Goal: Task Accomplishment & Management: Manage account settings

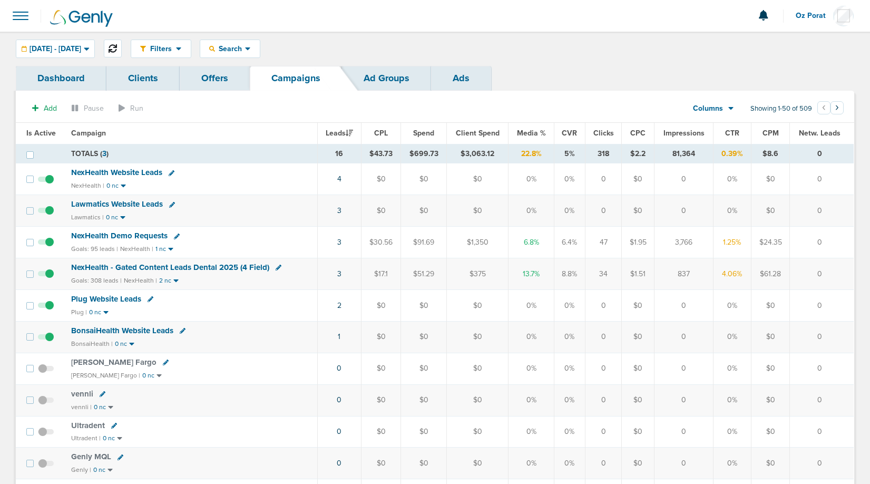
click at [117, 48] on icon at bounding box center [113, 48] width 8 height 8
click at [117, 46] on icon at bounding box center [113, 48] width 8 height 8
click at [341, 210] on link "3" at bounding box center [339, 210] width 4 height 9
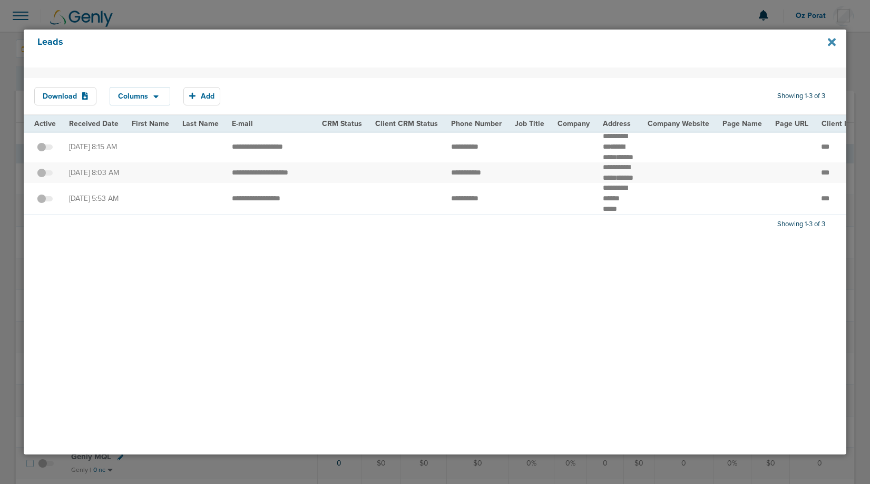
click at [829, 39] on icon at bounding box center [832, 42] width 8 height 8
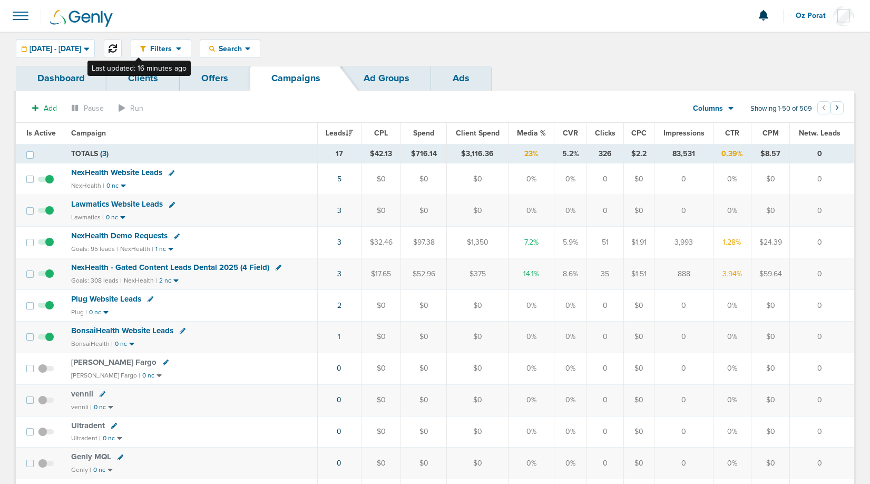
click at [117, 48] on icon at bounding box center [113, 48] width 8 height 8
click at [117, 46] on icon at bounding box center [113, 48] width 8 height 8
click at [340, 210] on link "3" at bounding box center [339, 210] width 4 height 9
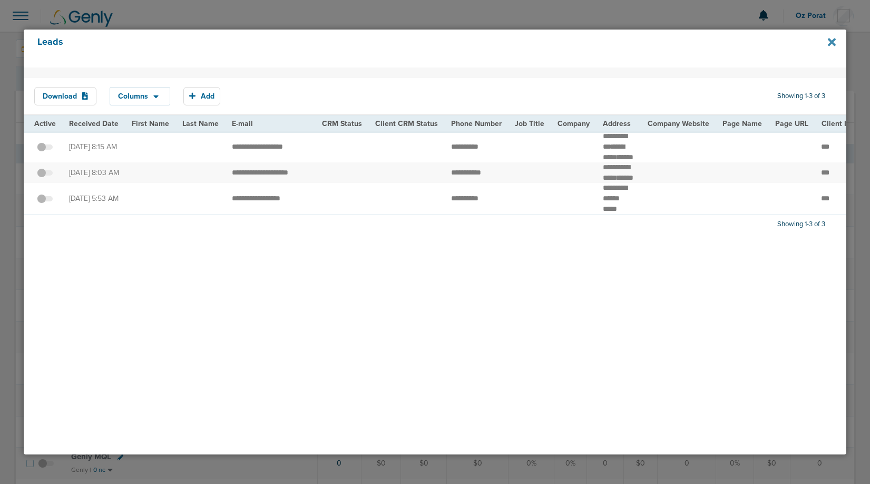
click at [833, 41] on icon at bounding box center [832, 42] width 8 height 8
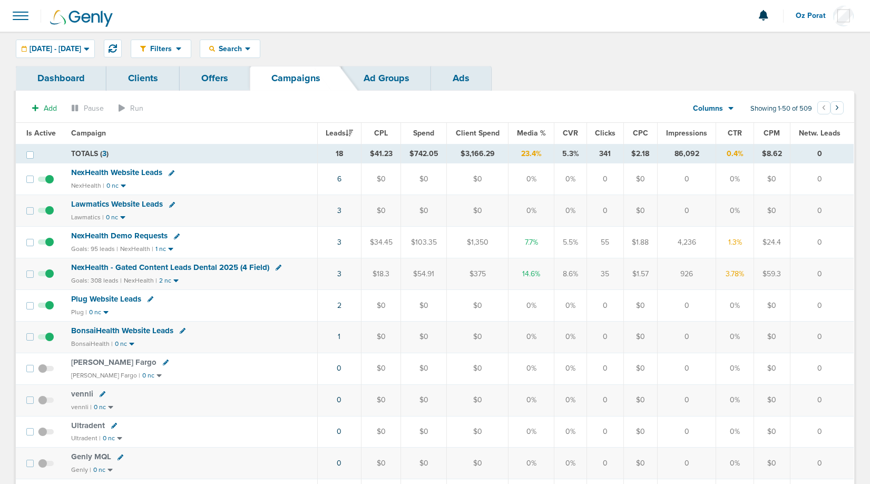
click at [164, 266] on span "NexHealth - Gated Content Leads Dental 2025 (4 Field)" at bounding box center [170, 266] width 198 height 9
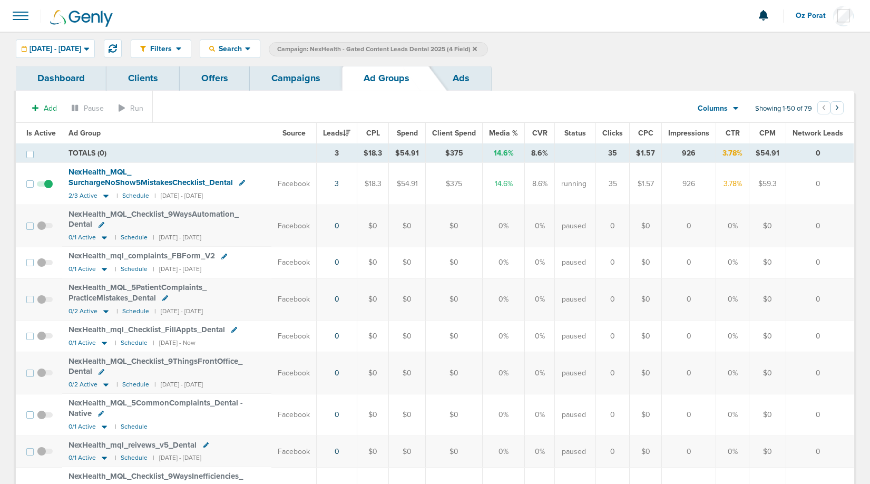
click at [107, 174] on span "NexHealth_ MQL_ SurchargeNoShow5MistakesChecklist_ Dental" at bounding box center [151, 177] width 164 height 20
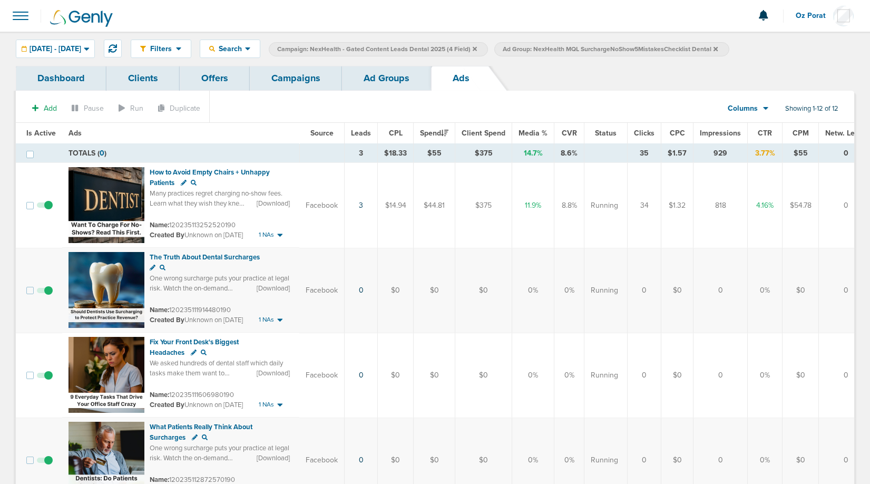
click at [716, 131] on span "Impressions" at bounding box center [720, 133] width 41 height 9
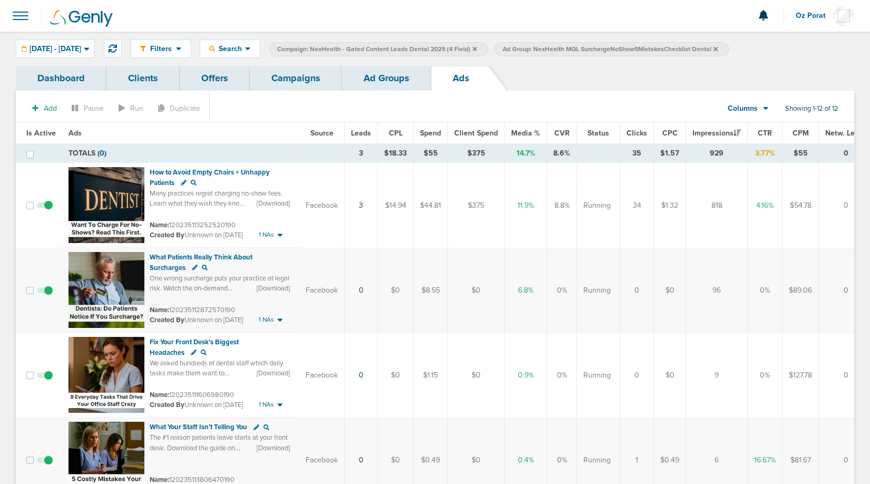
click at [379, 78] on link "Ad Groups" at bounding box center [386, 78] width 89 height 25
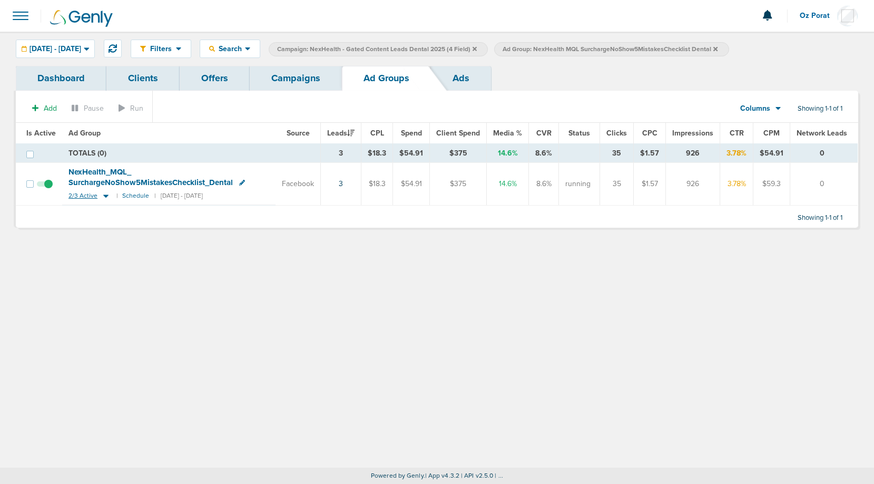
click at [80, 198] on span "2/3 Active" at bounding box center [83, 196] width 29 height 8
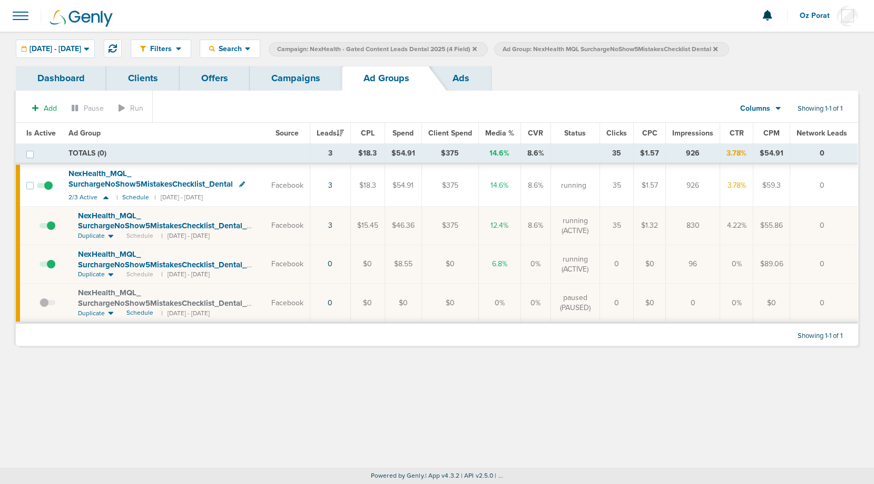
click at [290, 81] on link "Campaigns" at bounding box center [296, 78] width 92 height 25
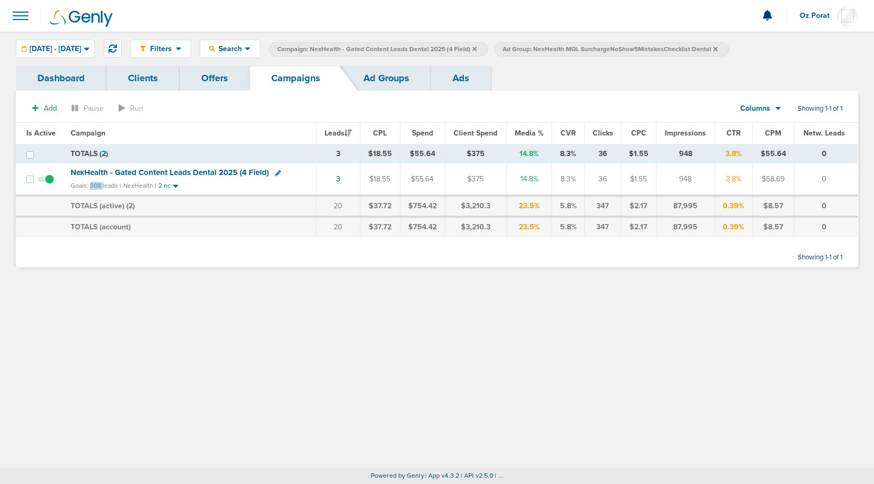
drag, startPoint x: 101, startPoint y: 187, endPoint x: 90, endPoint y: 186, distance: 11.1
click at [90, 186] on small "Goals: 308 leads |" at bounding box center [96, 186] width 51 height 8
click at [277, 172] on icon at bounding box center [278, 173] width 6 height 6
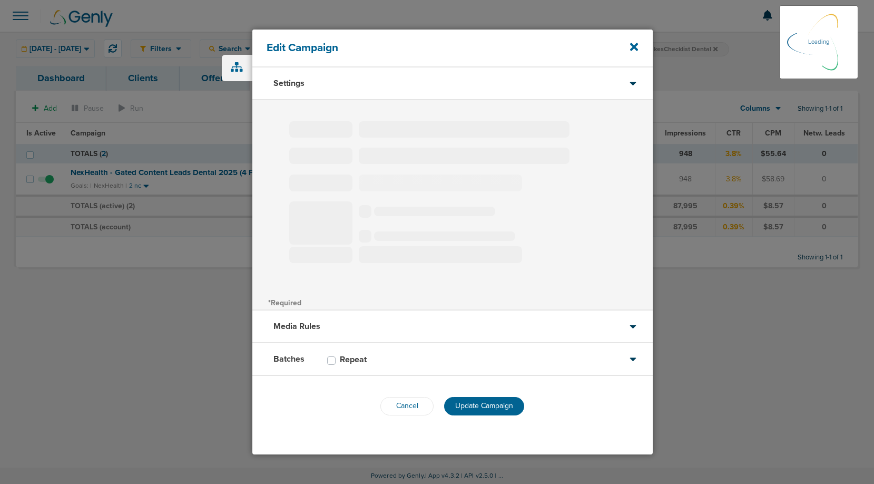
type input "NexHealth - Gated Content Leads Dental 2025 (4 Field)"
select select "Leads"
radio input "true"
select select "readWrite"
checkbox input "true"
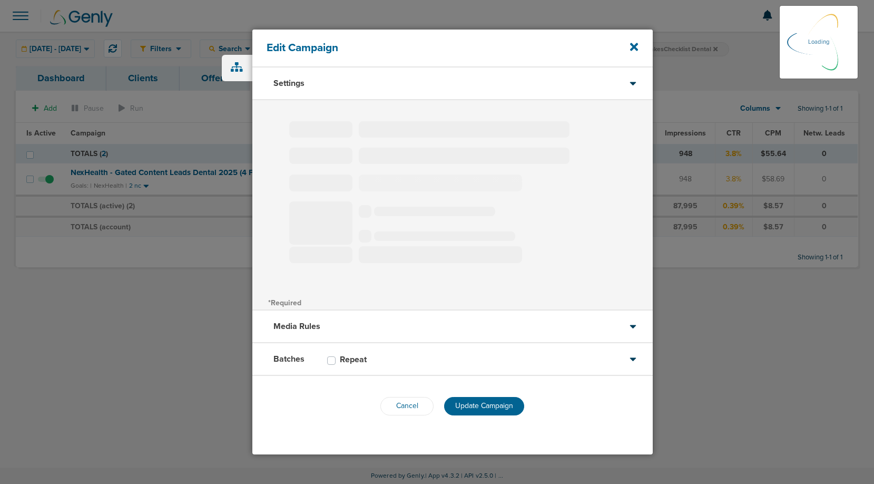
select select "1"
select select "2"
select select "3"
select select "4"
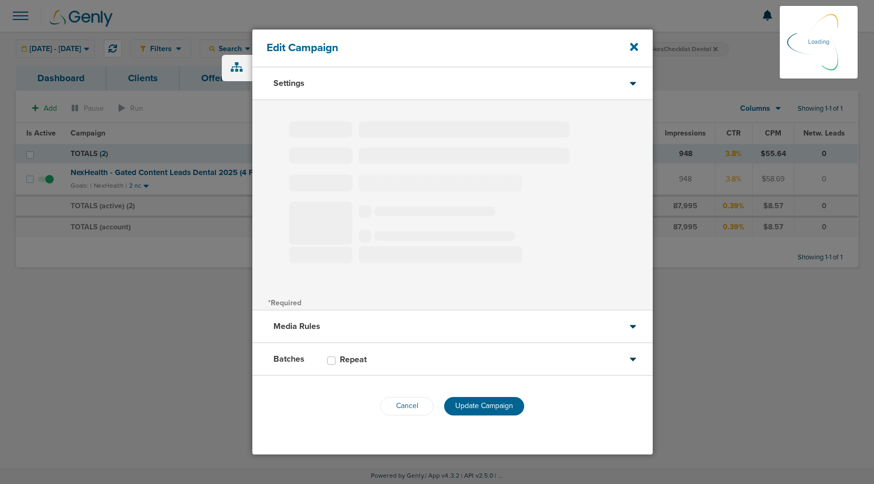
select select "4"
select select "6"
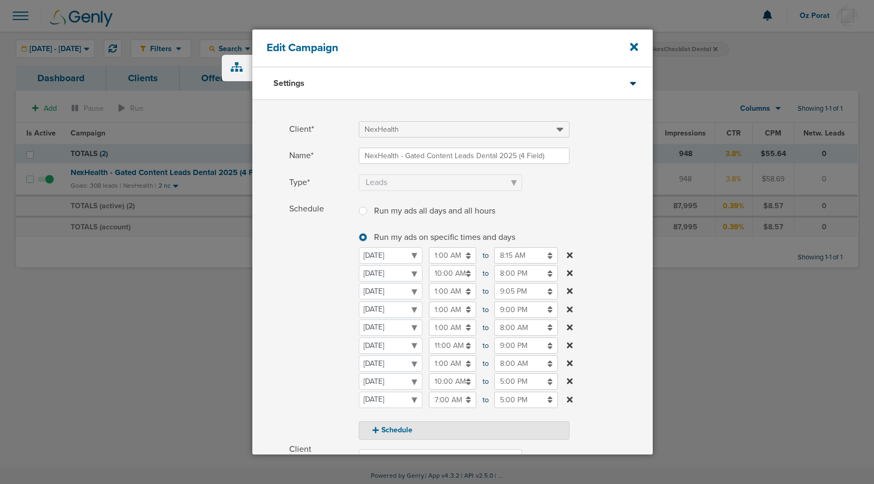
scroll to position [192, 0]
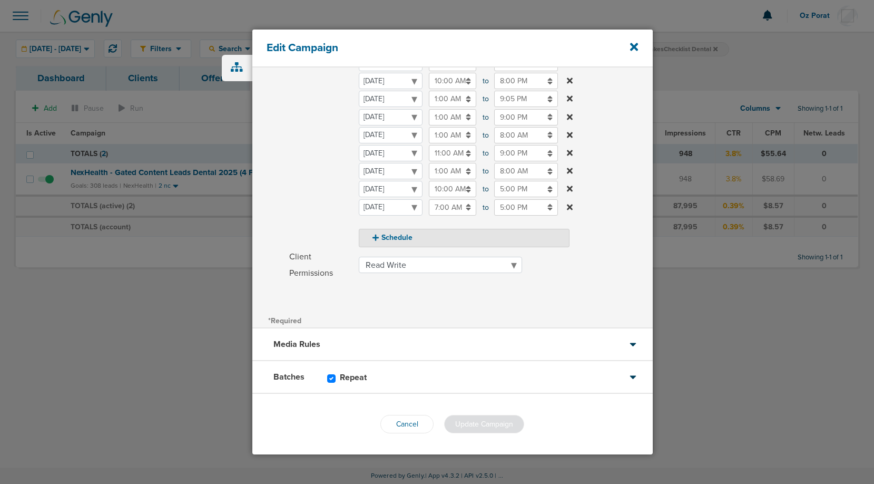
click at [396, 340] on div "Media Rules" at bounding box center [452, 344] width 401 height 33
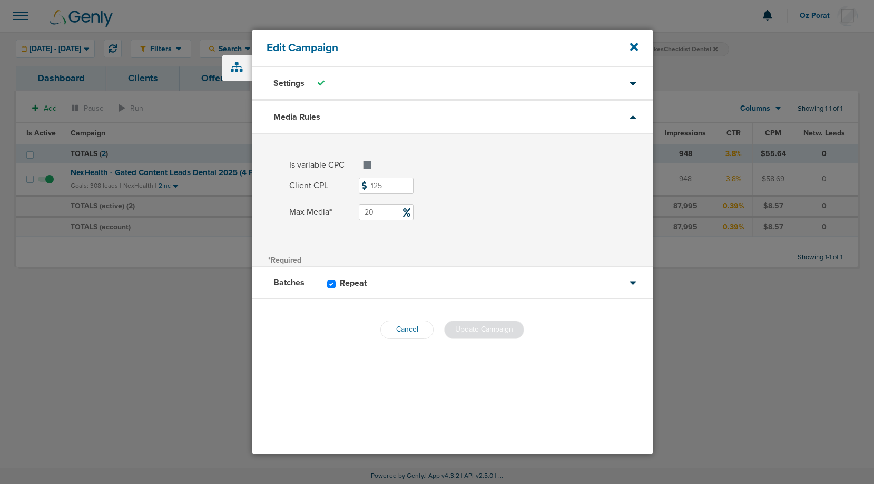
scroll to position [0, 0]
click at [440, 276] on div "Batches Repeat" at bounding box center [452, 283] width 401 height 33
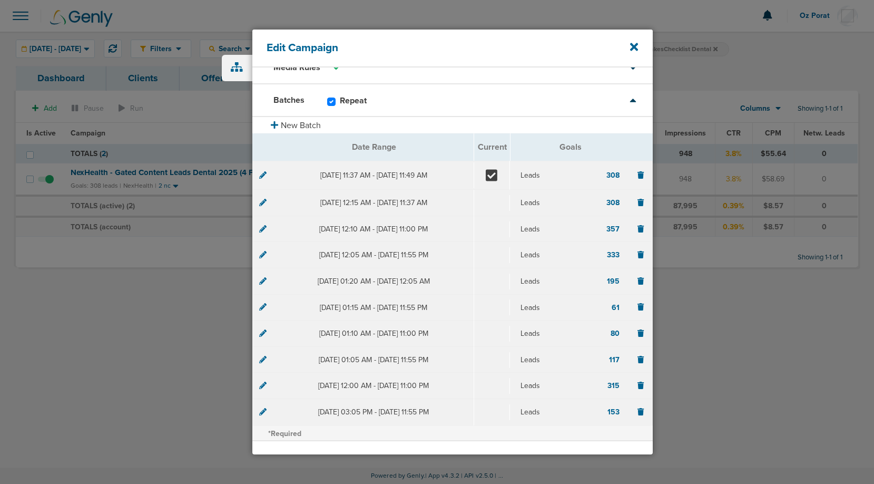
scroll to position [50, 0]
click at [263, 177] on icon at bounding box center [262, 173] width 7 height 7
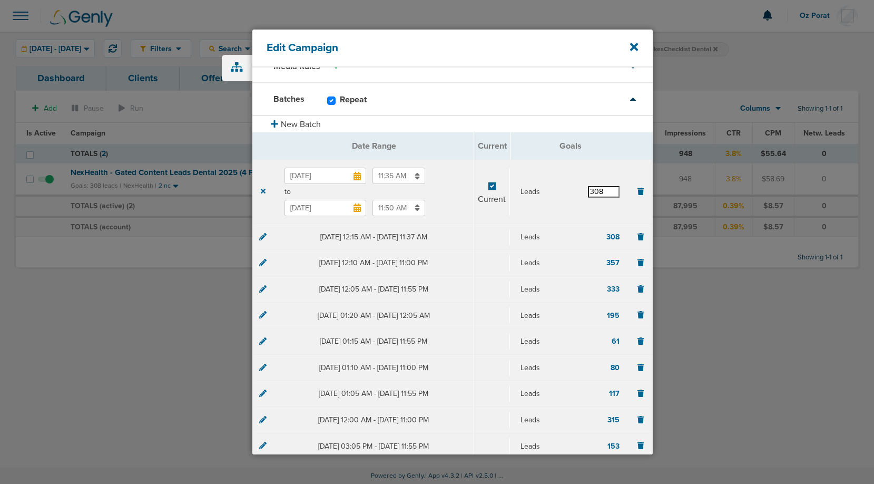
click at [591, 195] on input "308" at bounding box center [604, 192] width 32 height 12
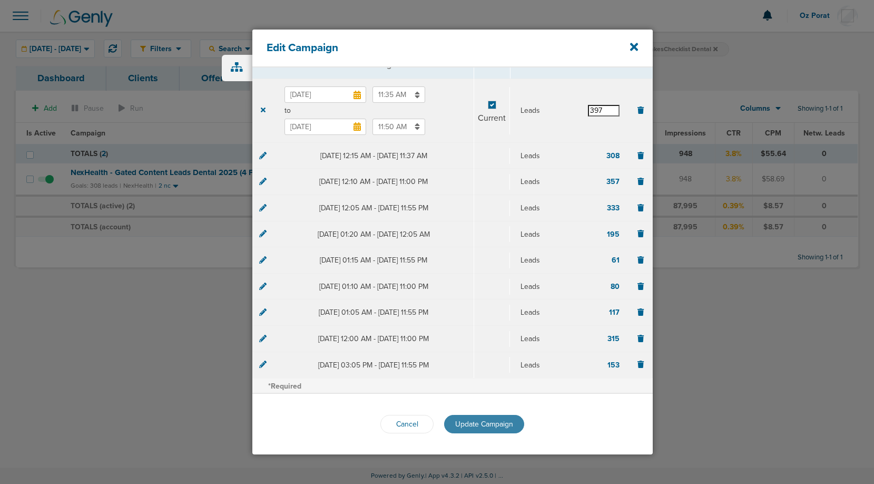
type input "397"
click at [471, 427] on span "Update Campaign" at bounding box center [484, 423] width 58 height 9
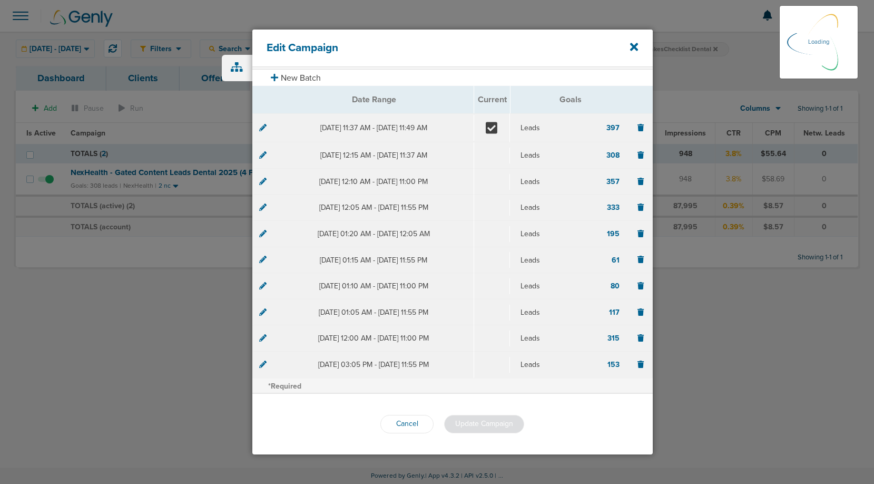
scroll to position [95, 0]
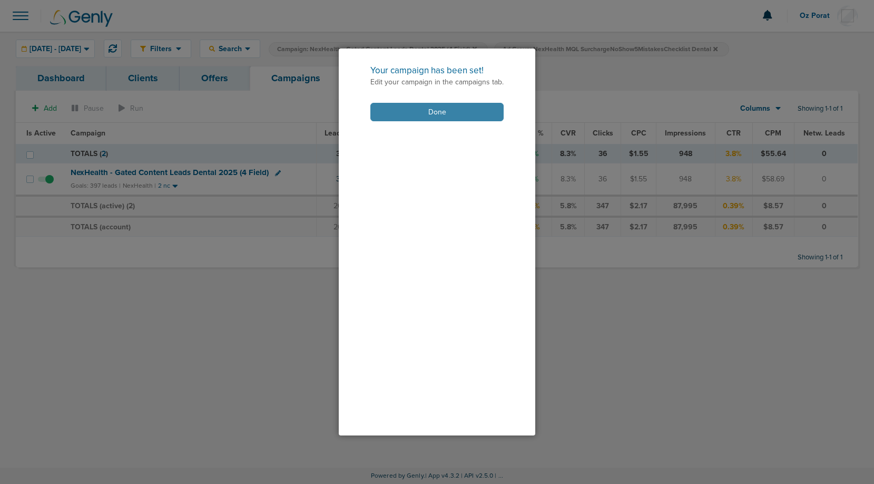
click at [448, 119] on button "Done" at bounding box center [436, 112] width 133 height 18
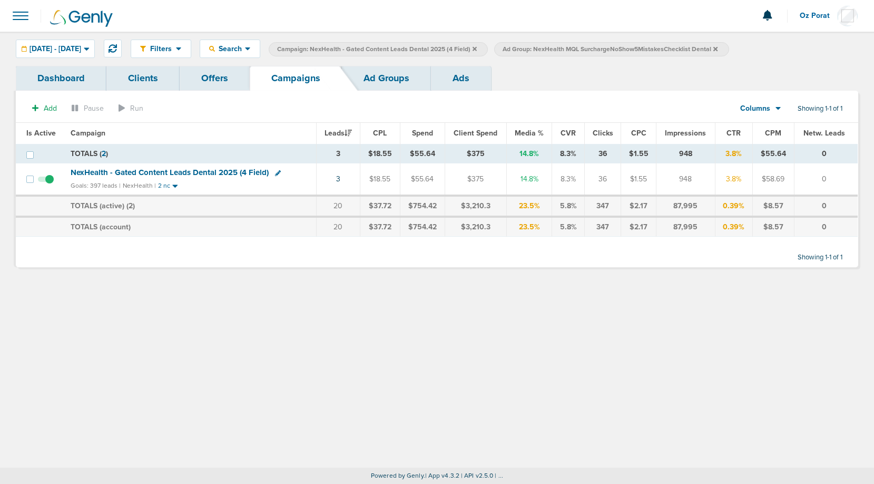
click at [718, 48] on icon at bounding box center [716, 49] width 4 height 6
click at [477, 46] on icon at bounding box center [475, 49] width 4 height 6
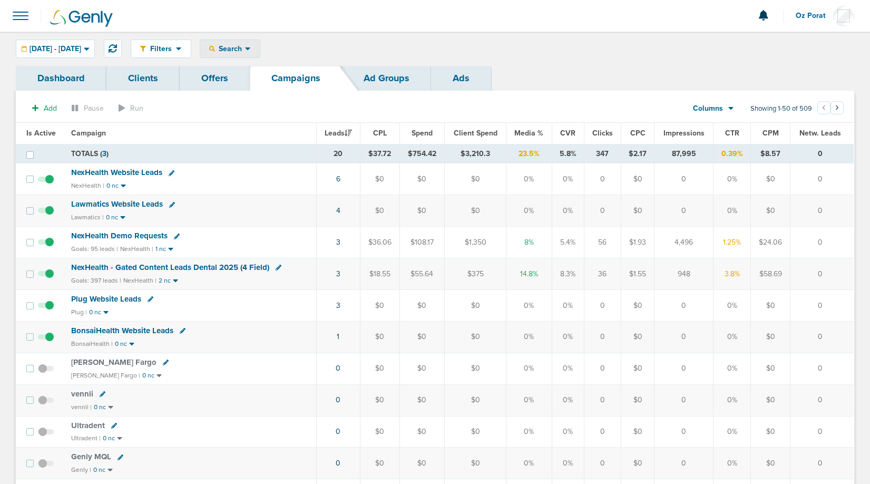
click at [251, 51] on icon at bounding box center [248, 48] width 6 height 9
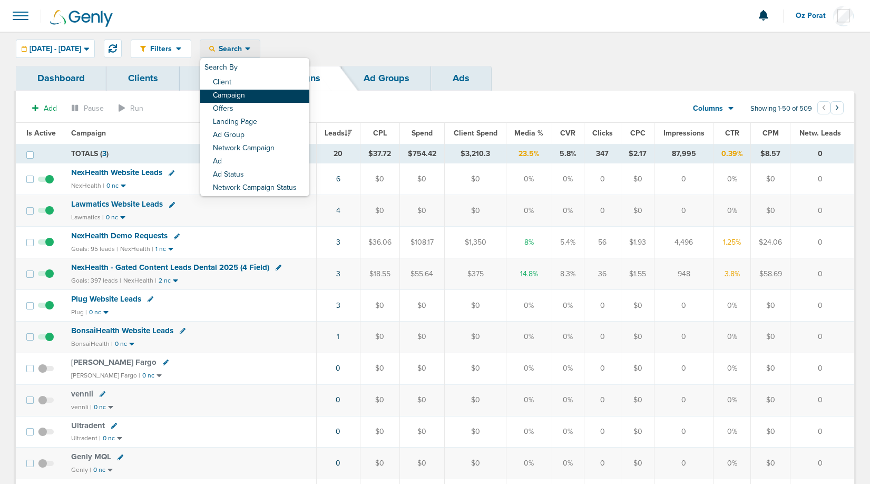
click at [261, 94] on link "Campaign" at bounding box center [254, 96] width 109 height 13
select select "cmpName"
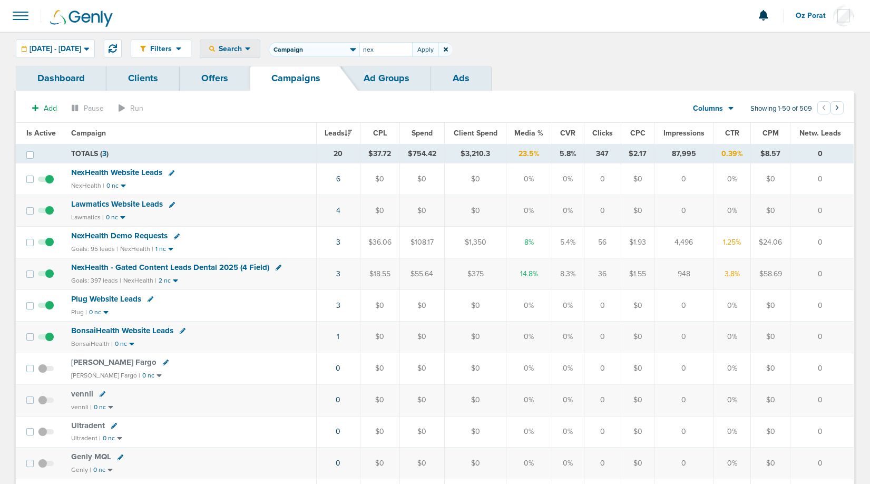
type input "nex"
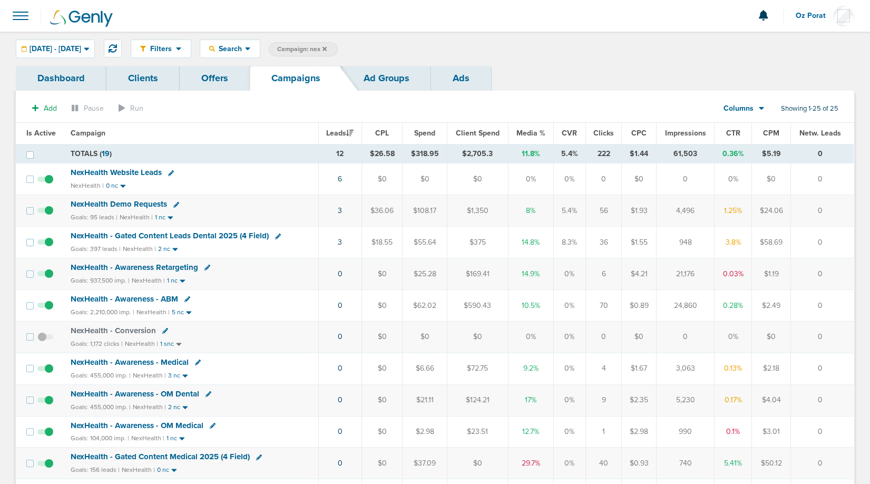
click at [122, 231] on span "NexHealth - Gated Content Leads Dental 2025 (4 Field)" at bounding box center [170, 235] width 198 height 9
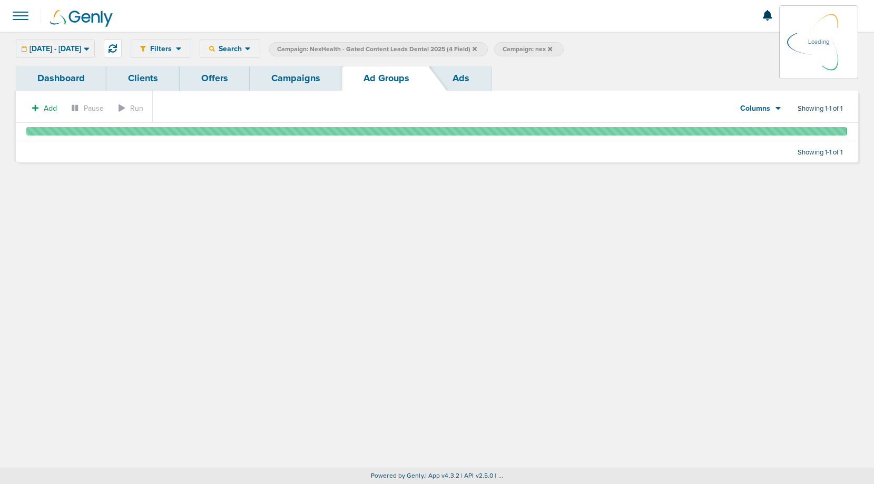
click at [278, 81] on link "Campaigns" at bounding box center [296, 78] width 92 height 25
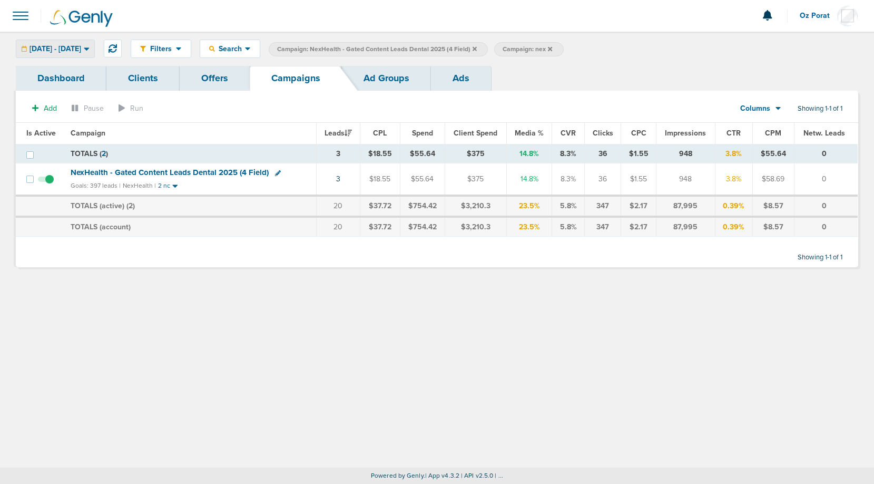
click at [81, 49] on span "[DATE] - [DATE]" at bounding box center [56, 48] width 52 height 7
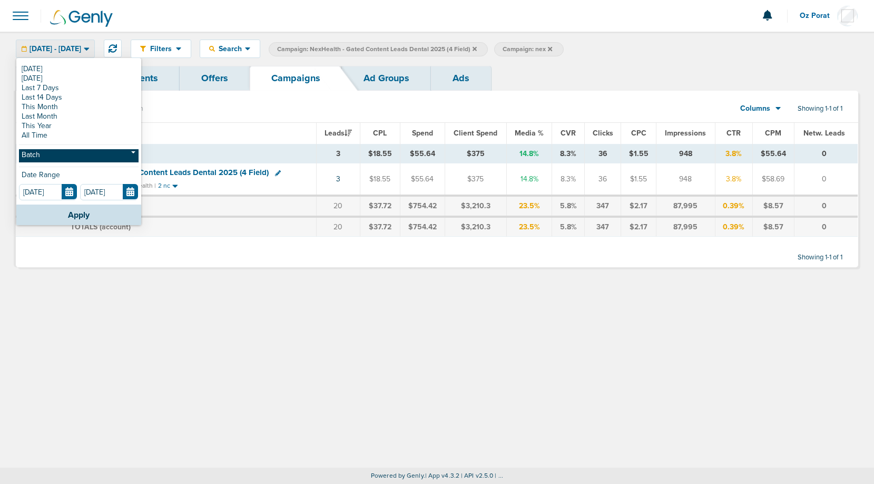
click at [65, 154] on link "Batch" at bounding box center [79, 155] width 120 height 13
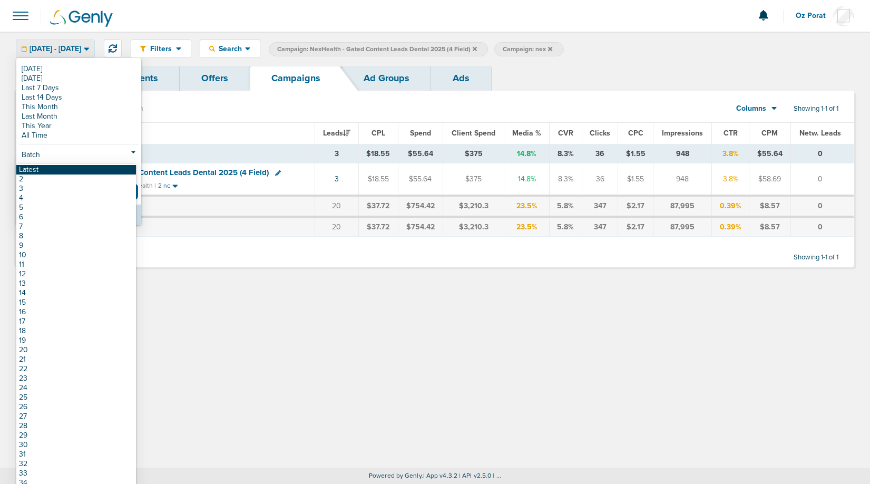
click at [79, 170] on link "Latest" at bounding box center [76, 169] width 120 height 9
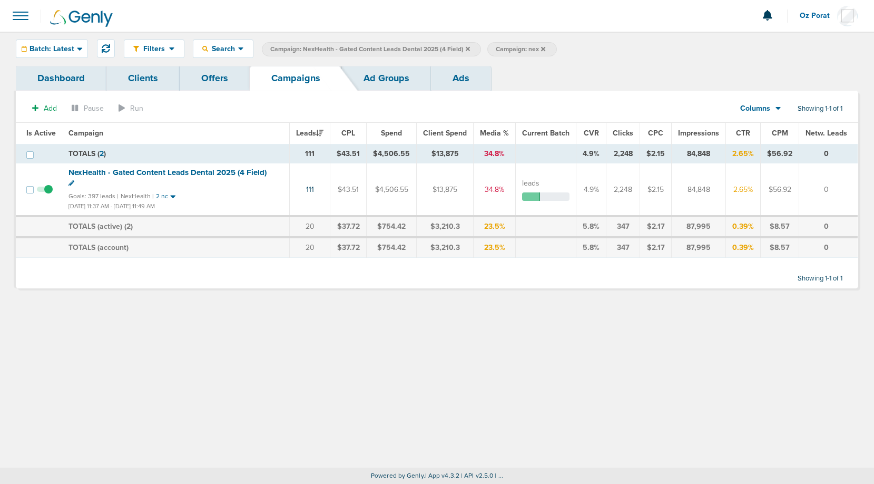
click at [74, 180] on icon at bounding box center [72, 183] width 6 height 6
select select
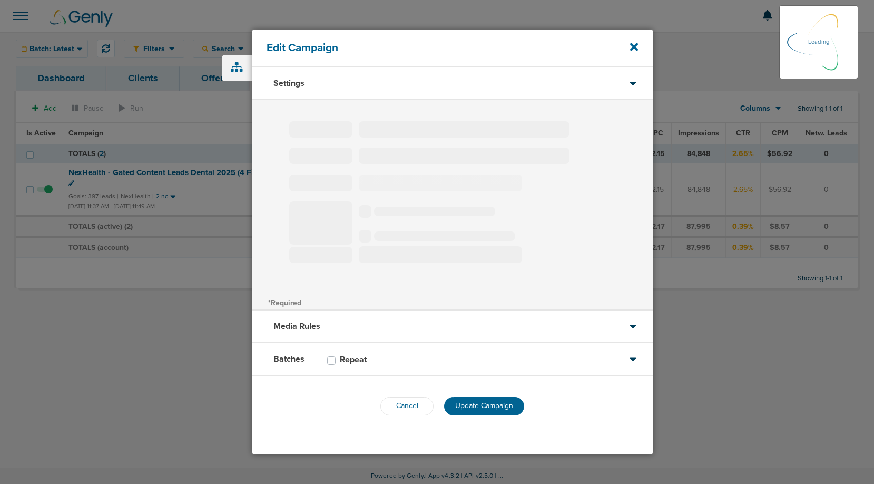
type input "NexHealth - Gated Content Leads Dental 2025 (4 Field)"
select select "Leads"
radio input "true"
select select "readWrite"
checkbox input "true"
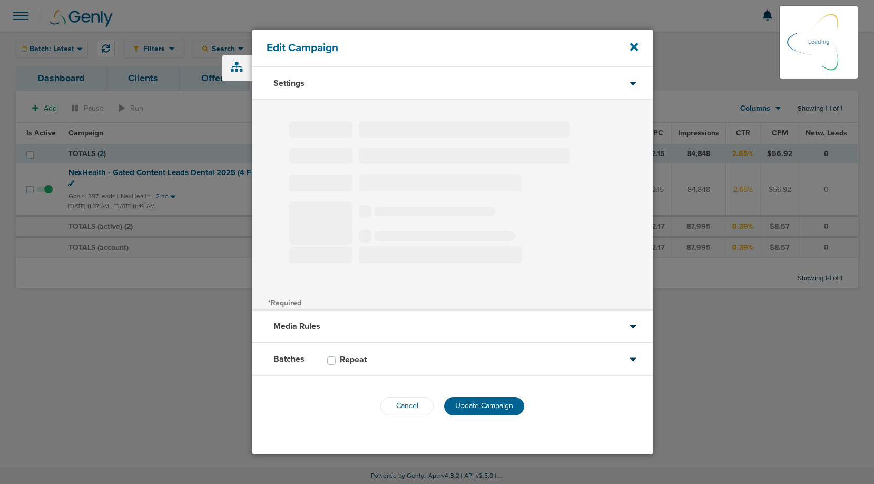
select select "1"
select select "2"
select select "3"
select select "4"
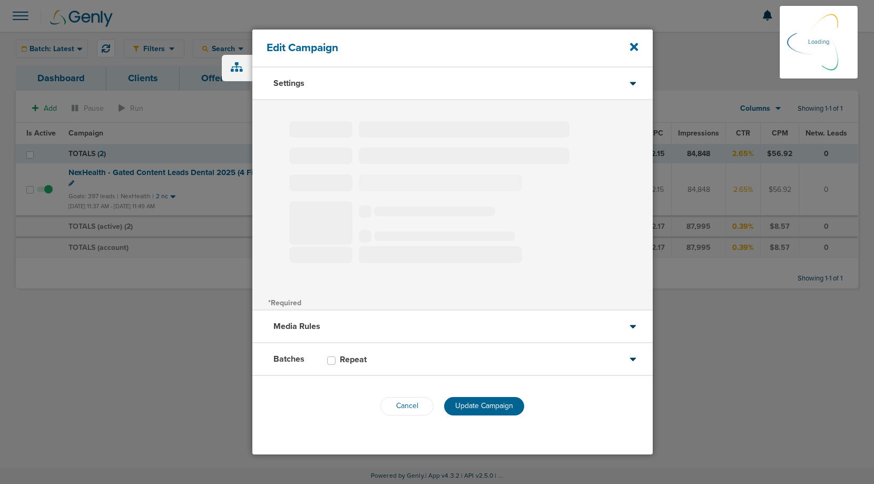
select select "4"
select select "6"
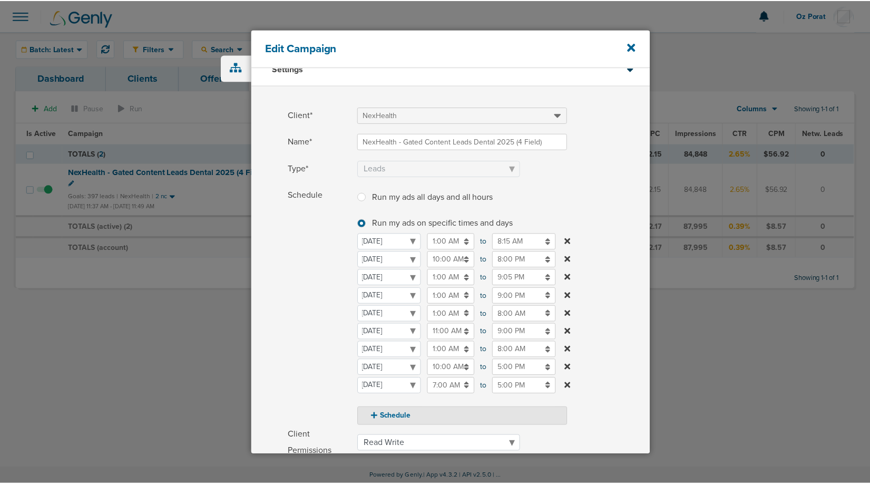
scroll to position [16, 0]
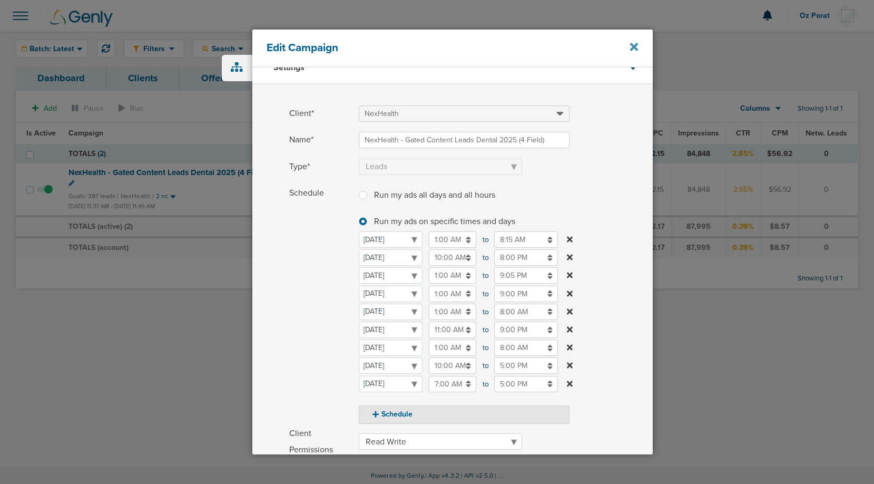
click at [637, 46] on icon at bounding box center [634, 47] width 8 height 12
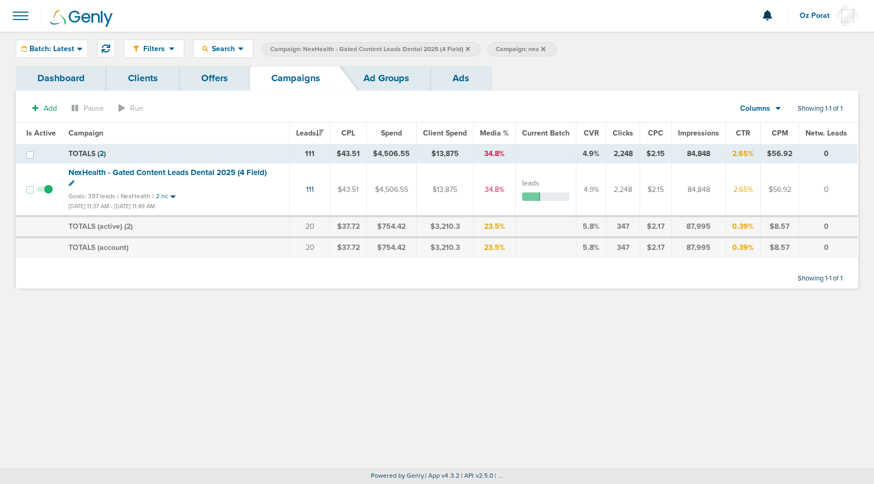
click at [184, 173] on span "NexHealth - Gated Content Leads Dental 2025 (4 Field)" at bounding box center [168, 172] width 198 height 9
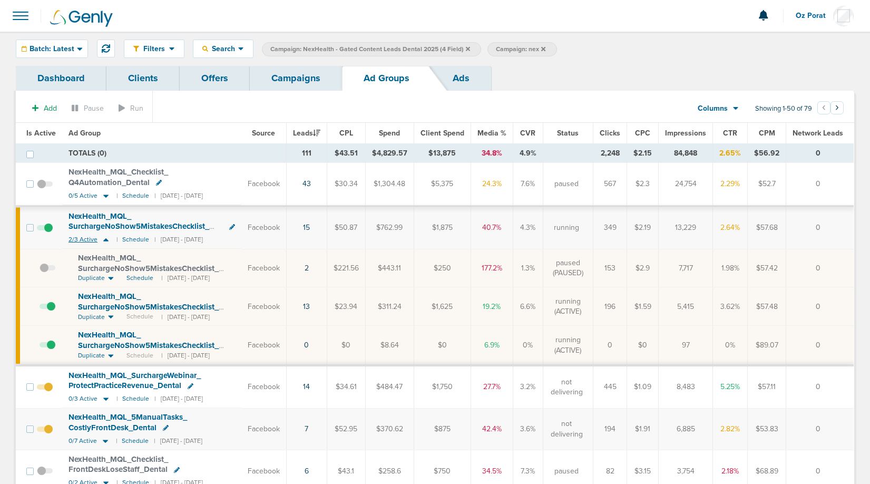
click at [81, 235] on small "2/3 Active" at bounding box center [90, 239] width 43 height 9
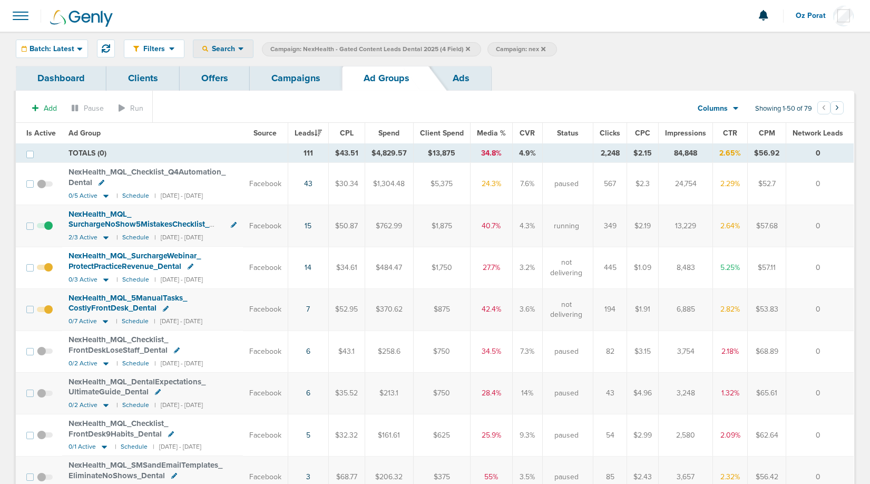
click at [232, 45] on span "Search" at bounding box center [223, 48] width 30 height 9
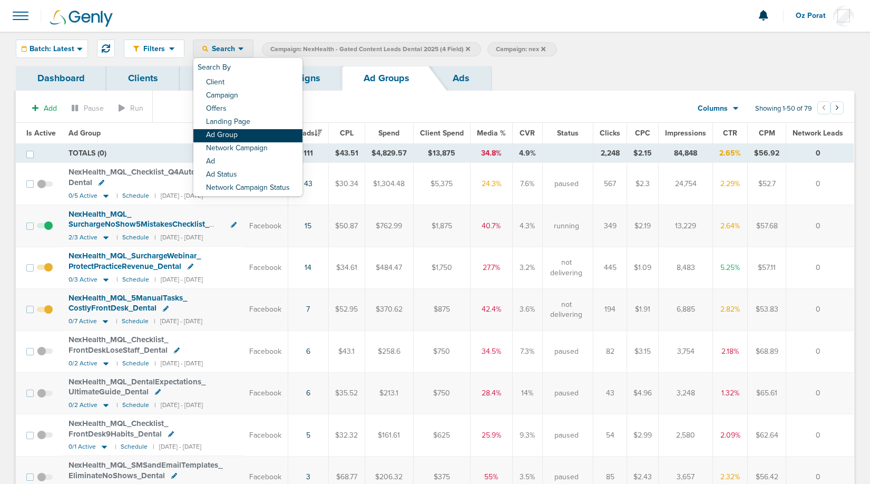
click at [227, 132] on link "Ad Group" at bounding box center [247, 135] width 109 height 13
select select "adGroupName"
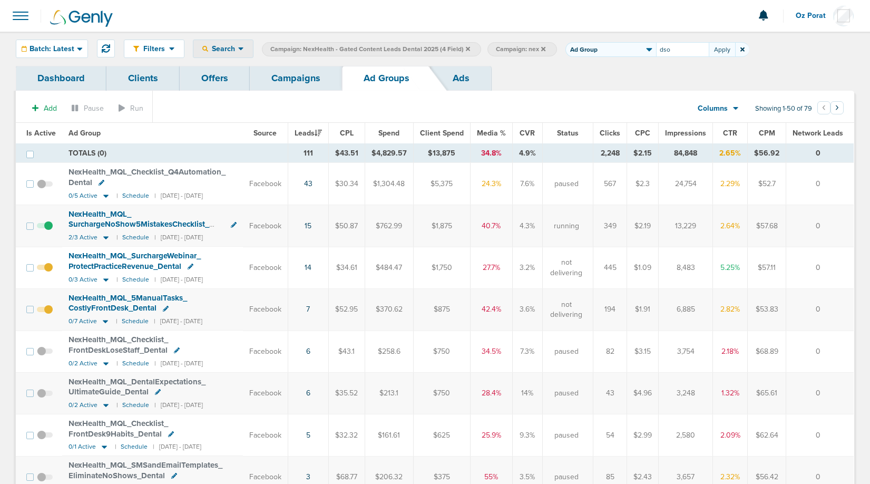
type input "dso"
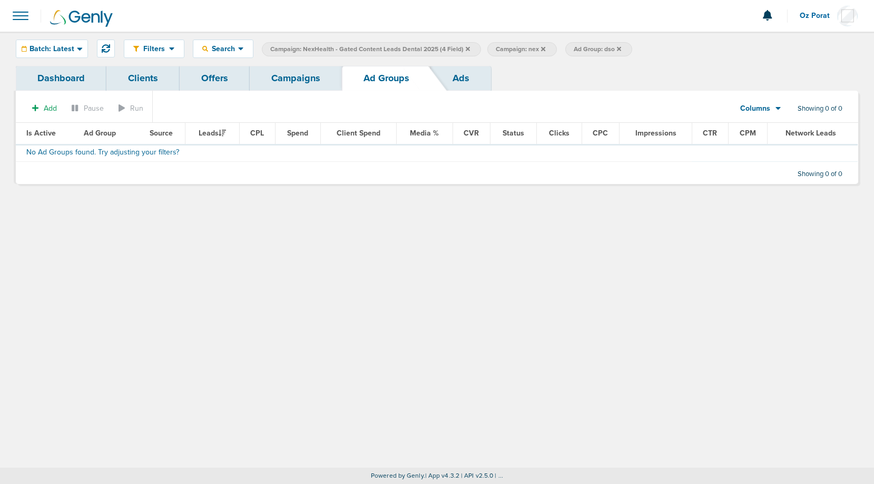
click at [619, 50] on icon at bounding box center [619, 49] width 4 height 6
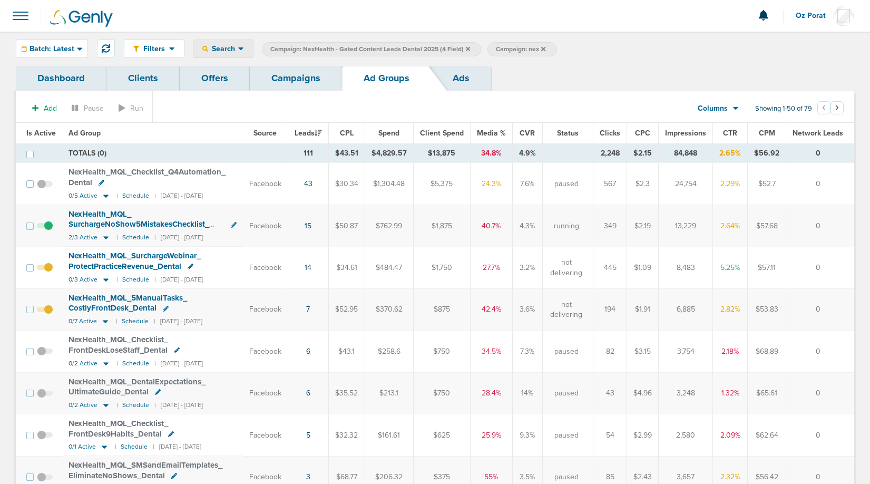
click at [233, 45] on span "Search" at bounding box center [223, 48] width 30 height 9
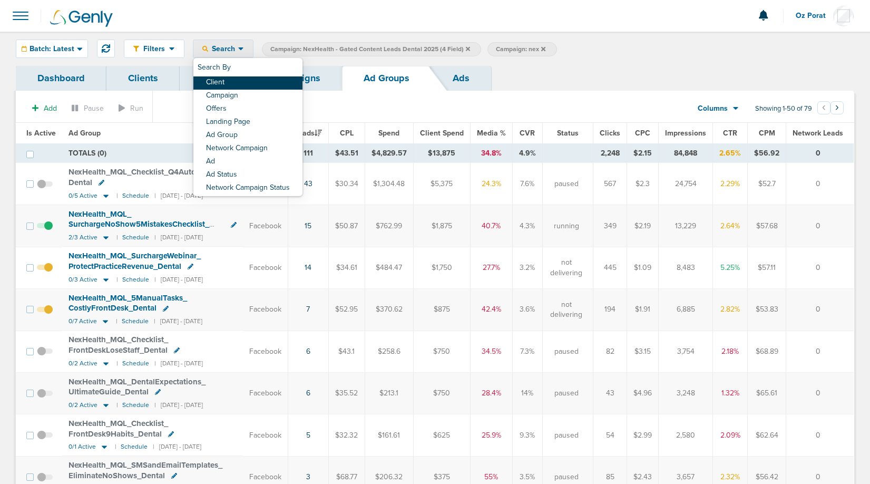
click at [232, 79] on link "Client" at bounding box center [247, 82] width 109 height 13
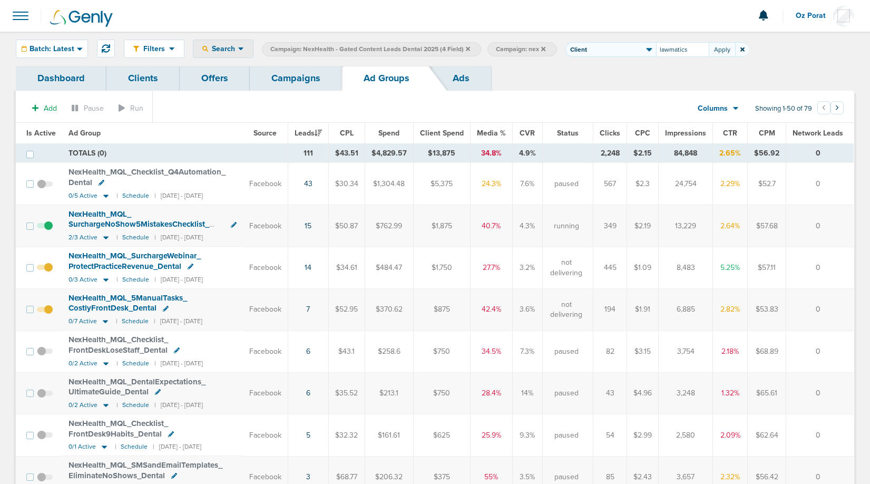
type input "lawmatics"
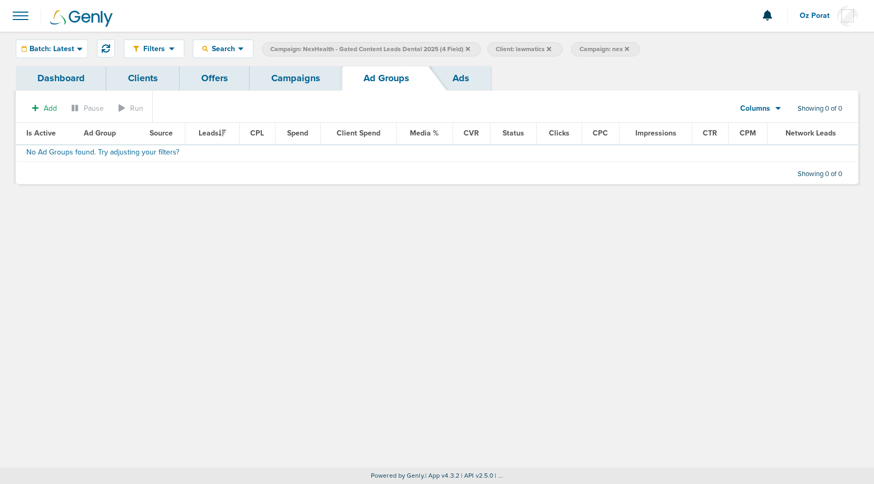
click at [468, 48] on label "Campaign: NexHealth - Gated Content Leads Dental 2025 (4 Field)" at bounding box center [371, 49] width 219 height 14
click at [466, 48] on icon at bounding box center [468, 48] width 4 height 4
click at [303, 80] on link "Campaigns" at bounding box center [296, 78] width 92 height 25
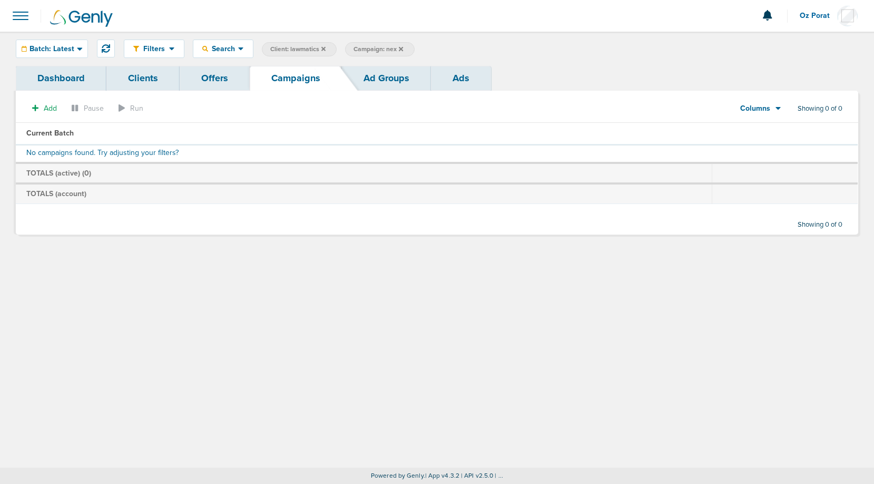
click at [403, 49] on icon at bounding box center [401, 49] width 4 height 6
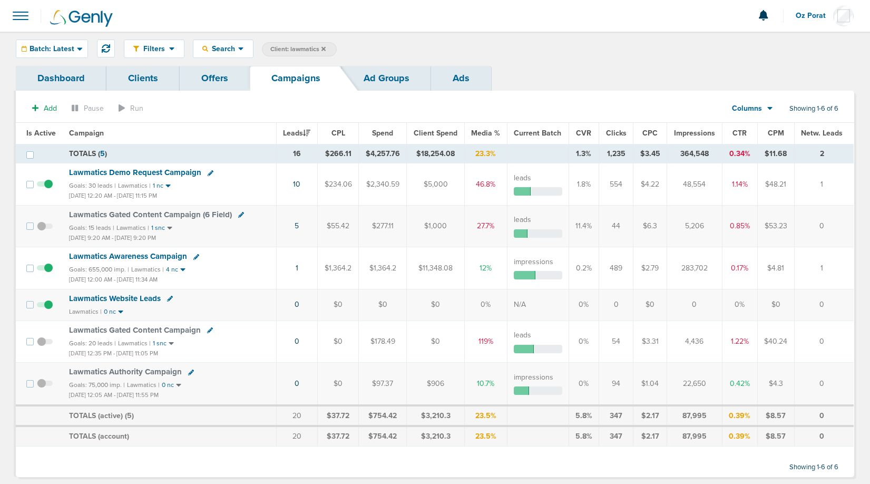
click at [754, 111] on span "Columns" at bounding box center [747, 108] width 30 height 11
click at [756, 138] on link "Sales Performance" at bounding box center [776, 139] width 105 height 13
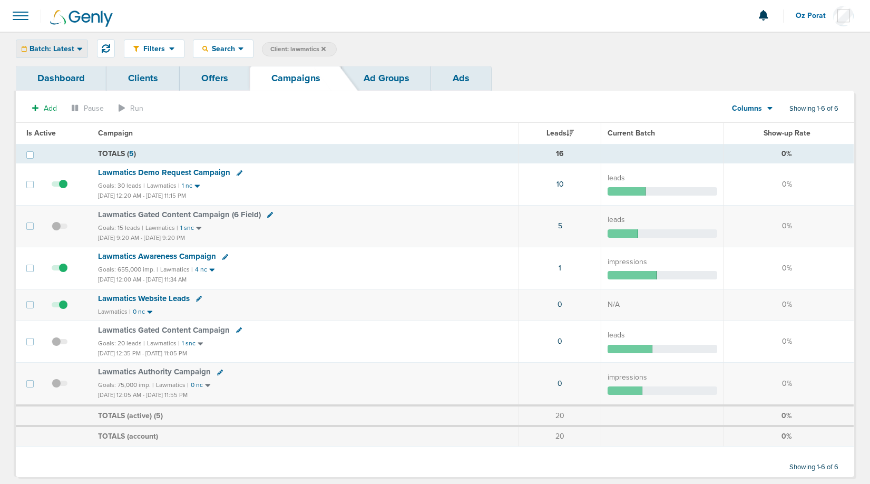
click at [60, 42] on div "Batch: Latest" at bounding box center [51, 48] width 71 height 17
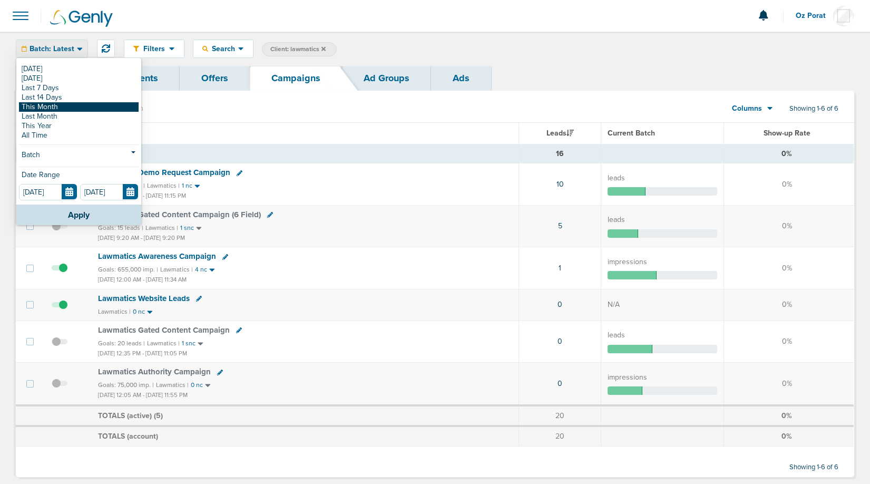
click at [51, 105] on link "This Month" at bounding box center [79, 106] width 120 height 9
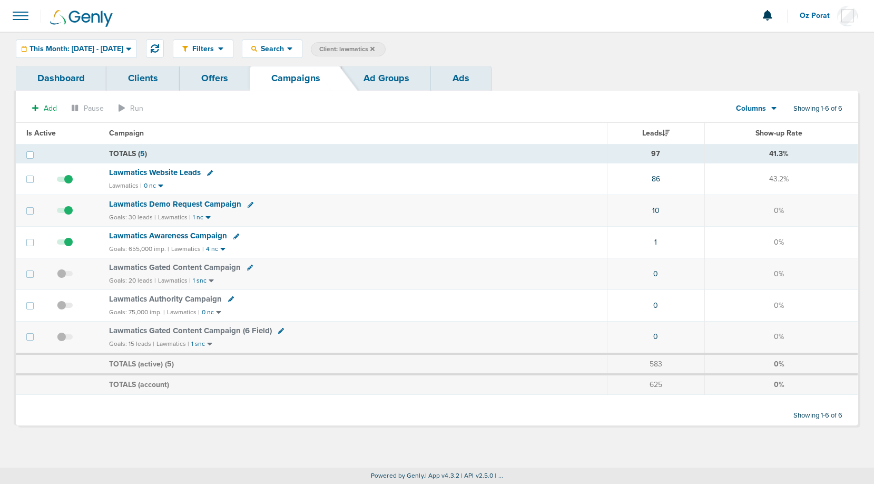
click at [767, 106] on div "Columns" at bounding box center [751, 108] width 46 height 11
click at [764, 151] on link "Custom" at bounding box center [780, 153] width 105 height 13
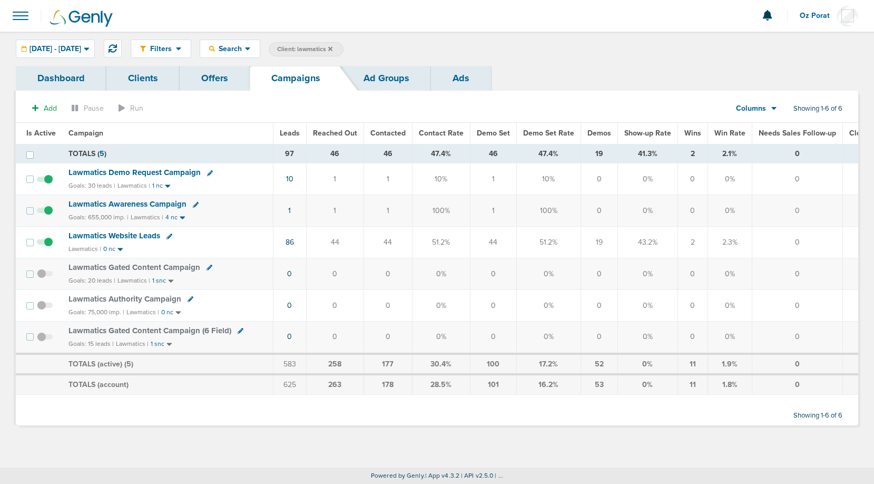
click at [122, 204] on span "Lawmatics Awareness Campaign" at bounding box center [128, 203] width 118 height 9
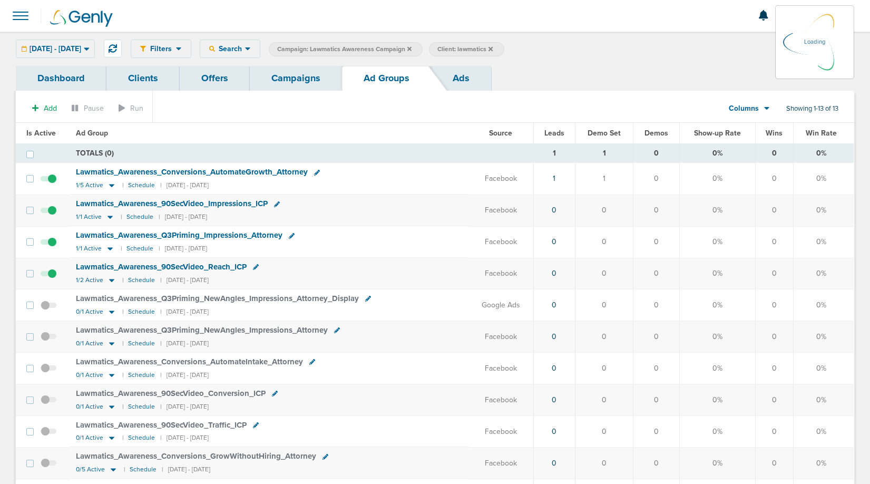
click at [468, 80] on link "Ads" at bounding box center [461, 78] width 60 height 25
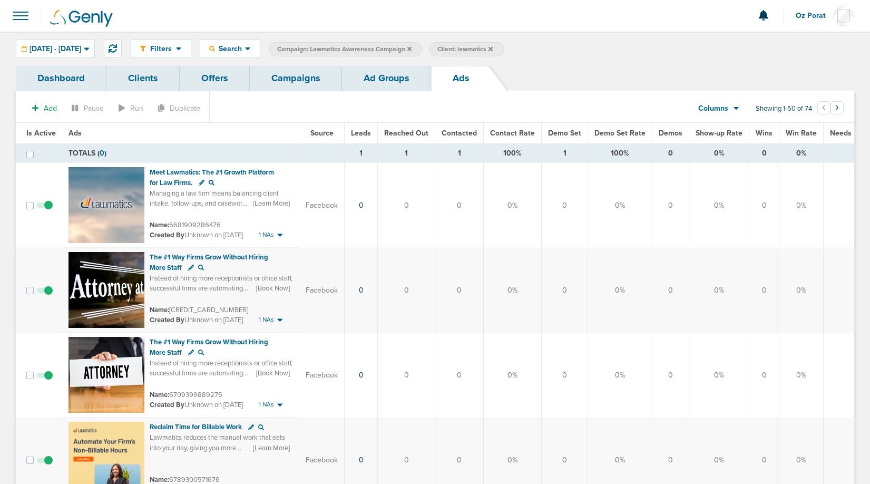
click at [289, 78] on link "Campaigns" at bounding box center [296, 78] width 92 height 25
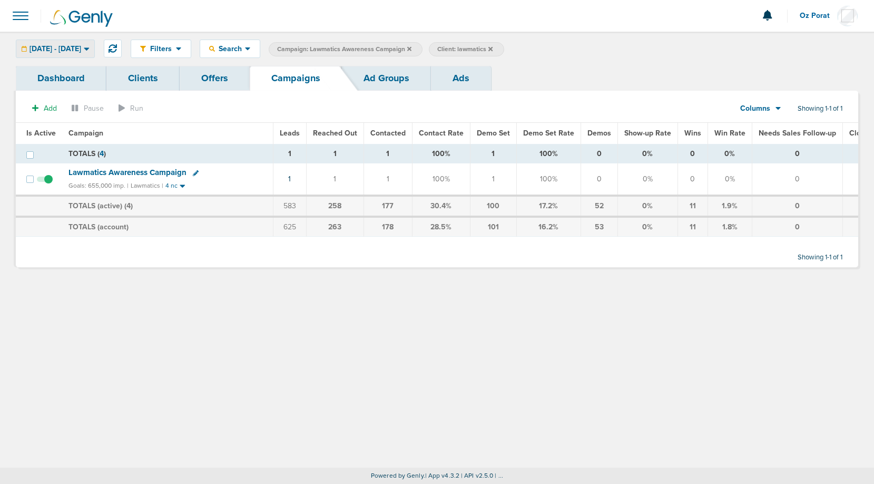
click at [65, 45] on span "10.01.2025 - 10.31.2025" at bounding box center [56, 48] width 52 height 7
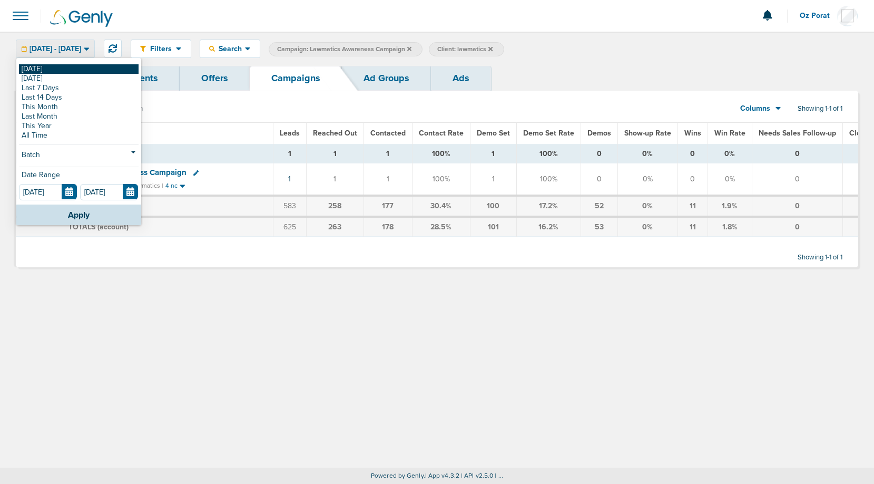
click at [58, 69] on link "[DATE]" at bounding box center [79, 68] width 120 height 9
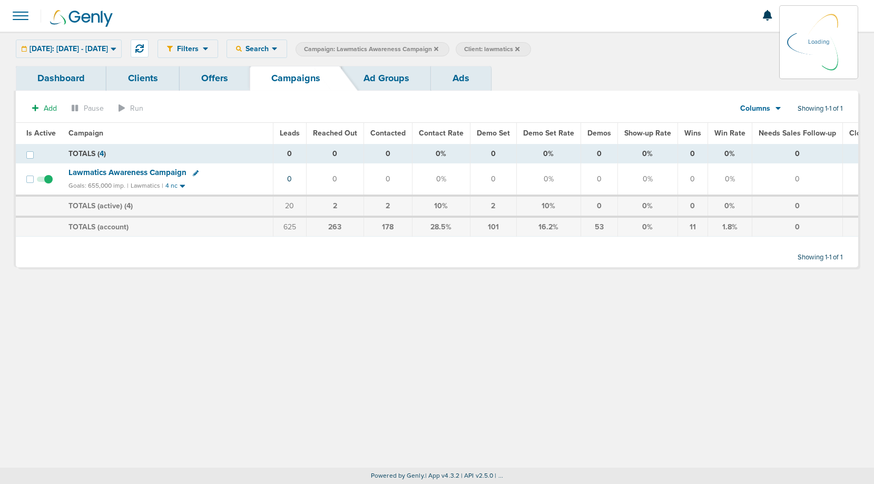
click at [438, 50] on icon at bounding box center [436, 49] width 4 height 6
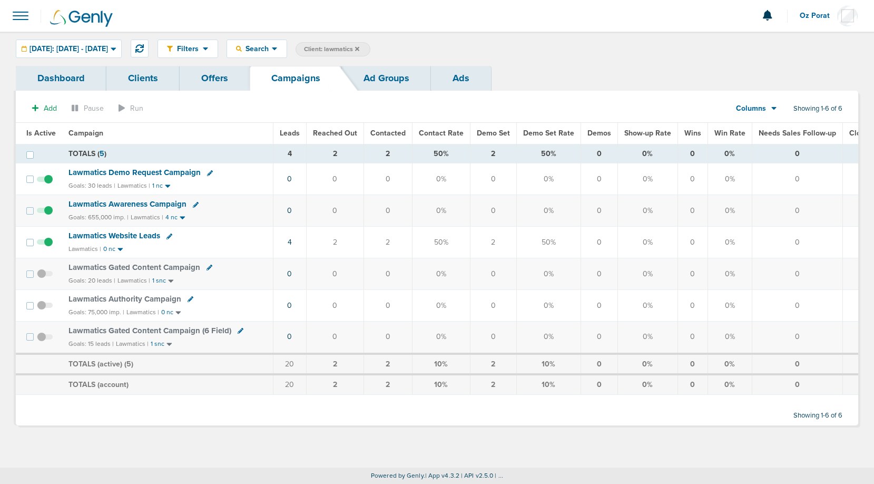
click at [359, 47] on icon at bounding box center [357, 48] width 4 height 4
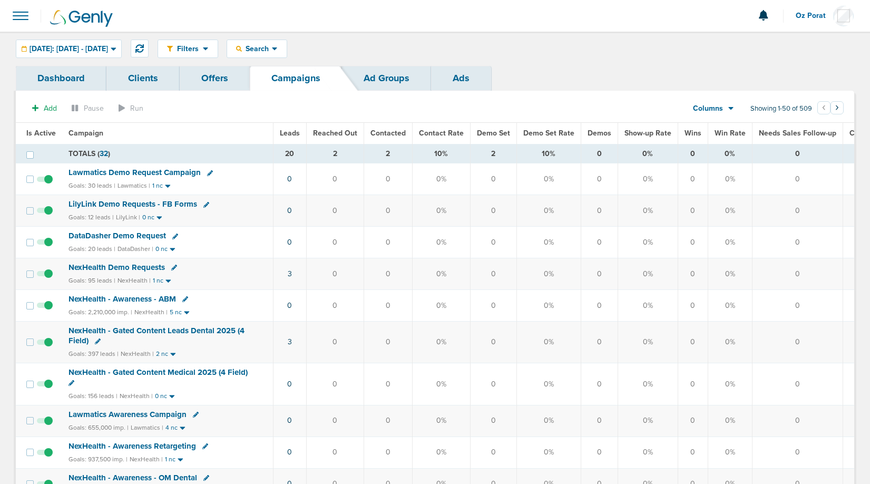
click at [724, 116] on div "Columns Media Stats Sales Performance Custom" at bounding box center [708, 109] width 46 height 20
click at [725, 111] on div "Columns" at bounding box center [708, 108] width 46 height 11
click at [101, 50] on span "Today: 10.15.2025 - 10.15.2025" at bounding box center [69, 48] width 79 height 7
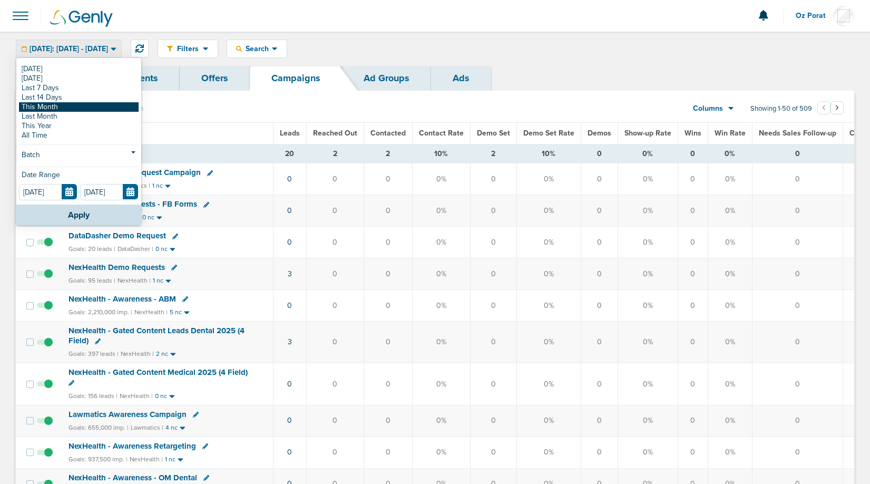
click at [77, 106] on link "This Month" at bounding box center [79, 106] width 120 height 9
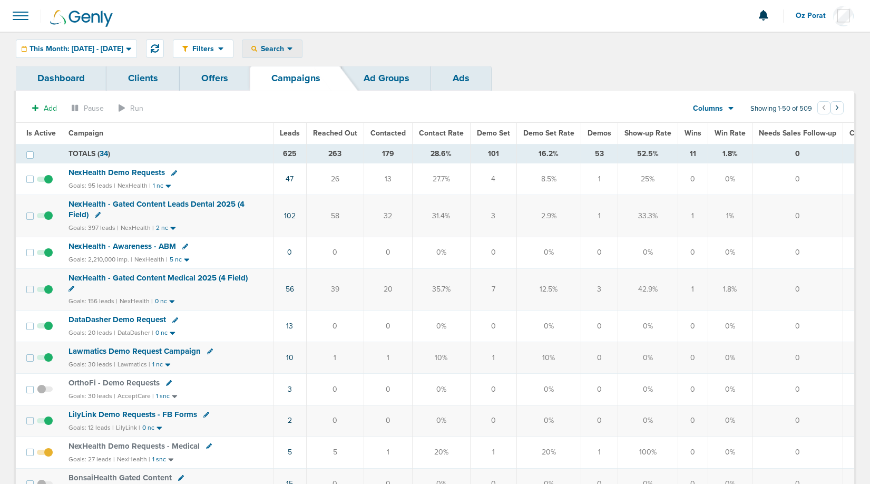
click at [287, 47] on span "Search" at bounding box center [272, 48] width 30 height 9
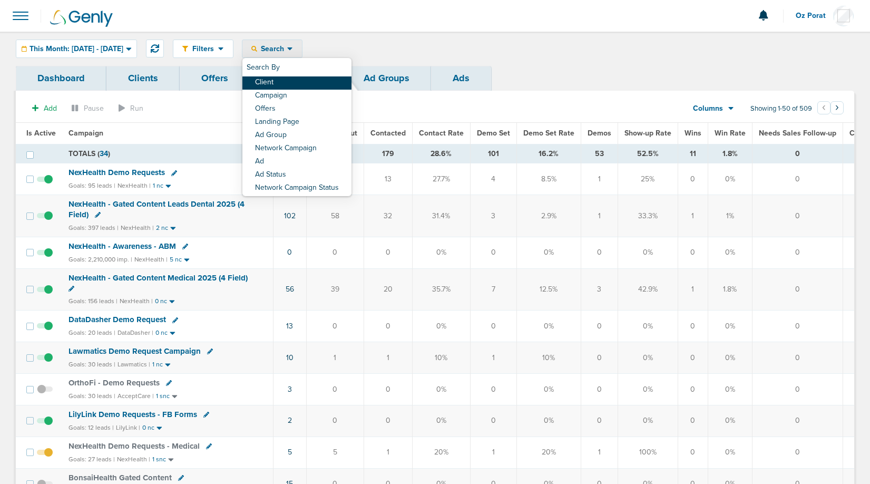
click at [304, 82] on link "Client" at bounding box center [296, 82] width 109 height 13
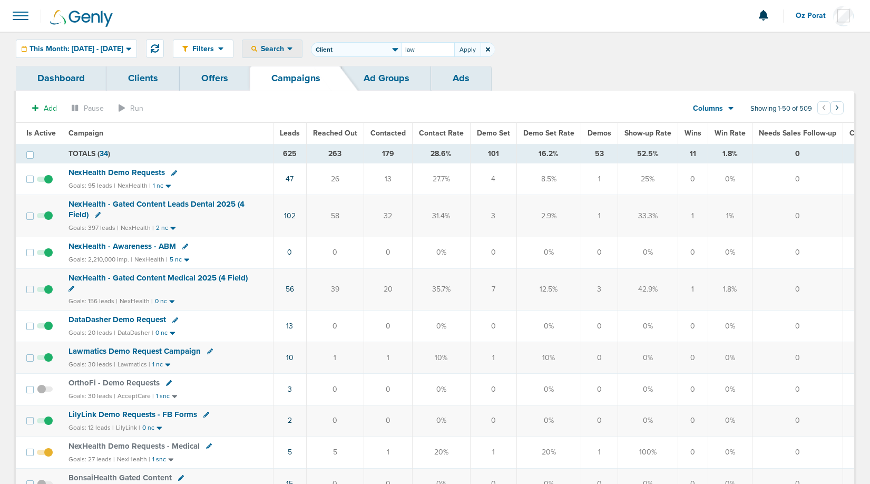
type input "law"
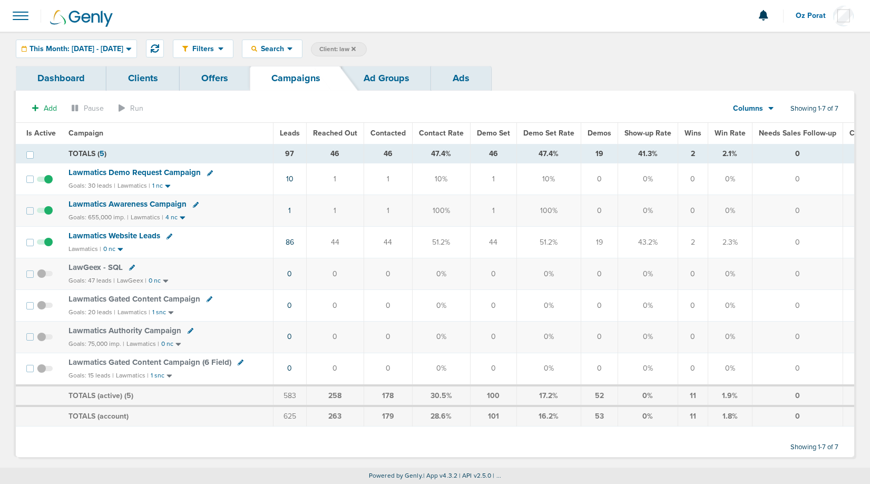
click at [150, 179] on td "Lawmatics Demo Request Campaign Goals: 30 leads | Lawmatics | 1 nc" at bounding box center [167, 179] width 211 height 32
click at [150, 174] on span "Lawmatics Demo Request Campaign" at bounding box center [135, 172] width 132 height 9
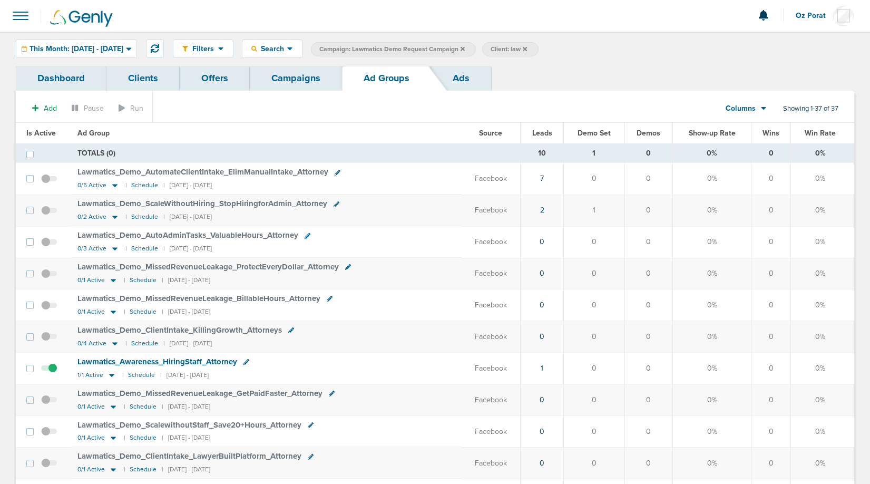
click at [21, 14] on span at bounding box center [20, 15] width 23 height 23
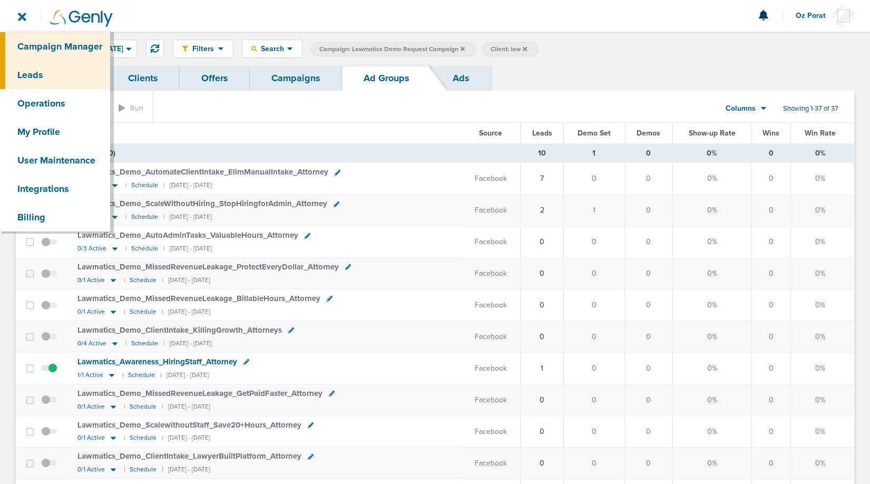
click at [30, 69] on link "Leads" at bounding box center [55, 75] width 110 height 28
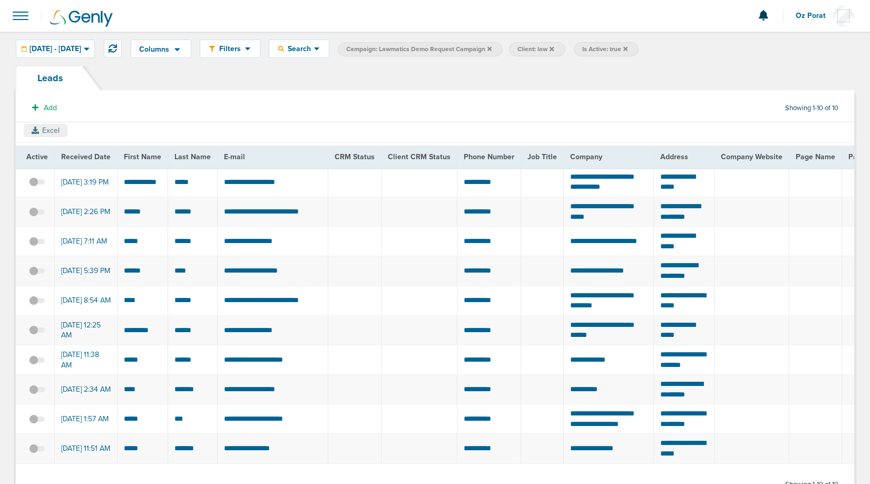
click at [50, 125] on button "Excel" at bounding box center [46, 130] width 44 height 13
click at [74, 52] on span "10.01.2025 - 10.31.2025" at bounding box center [56, 48] width 52 height 7
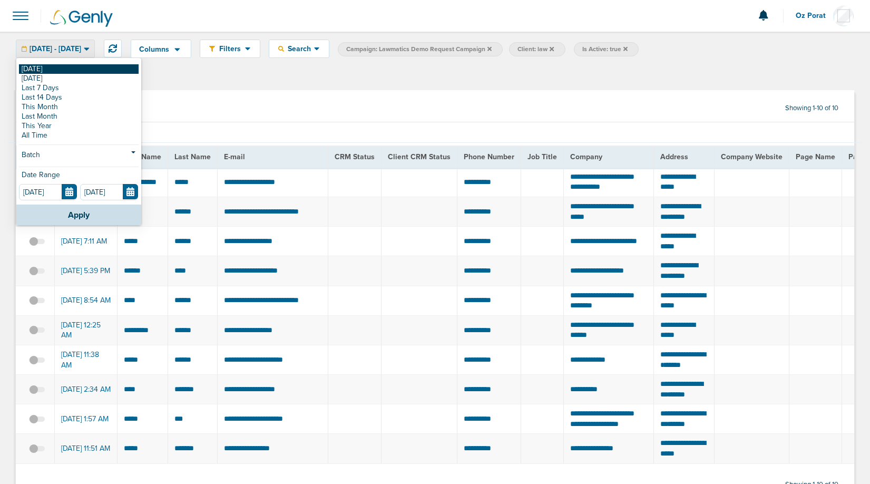
click at [56, 71] on link "[DATE]" at bounding box center [79, 68] width 120 height 9
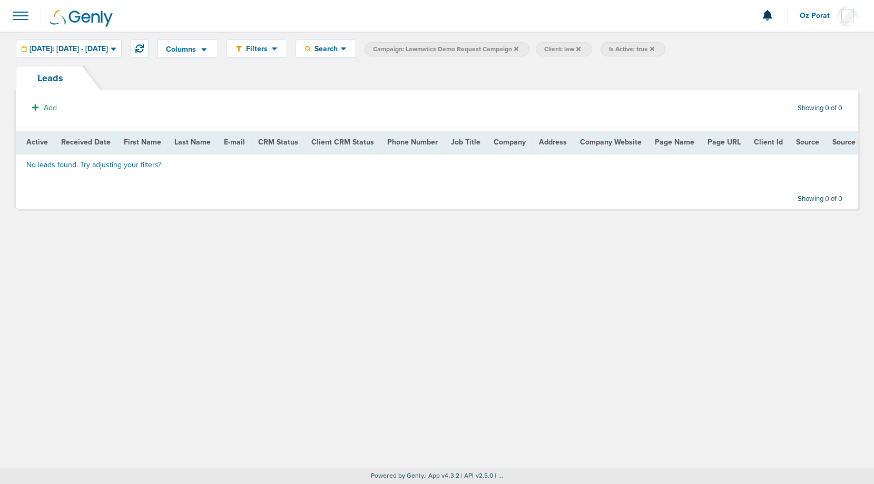
click at [519, 48] on icon at bounding box center [516, 49] width 4 height 6
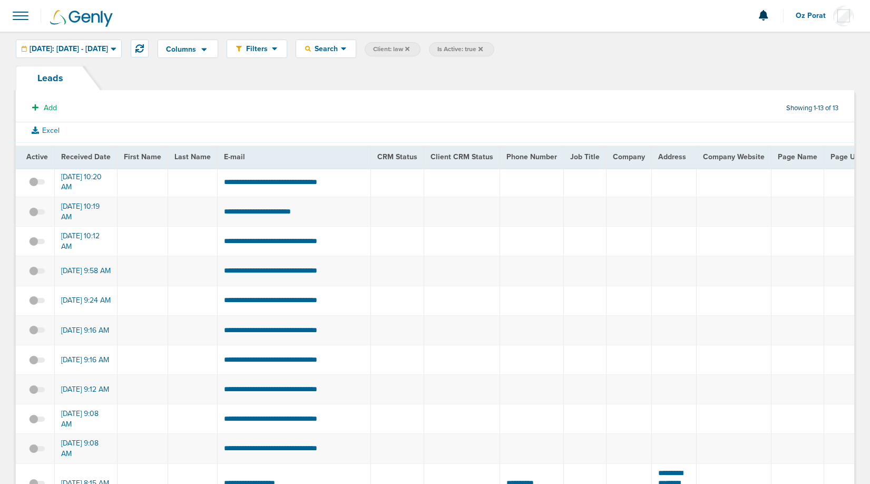
click at [409, 46] on icon at bounding box center [407, 49] width 4 height 6
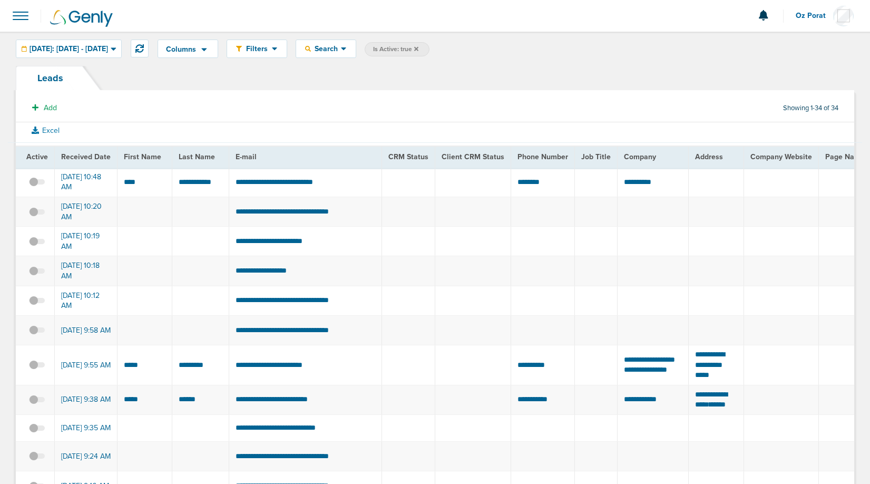
click at [38, 217] on span at bounding box center [37, 217] width 16 height 0
click at [37, 213] on input "checkbox" at bounding box center [37, 213] width 0 height 0
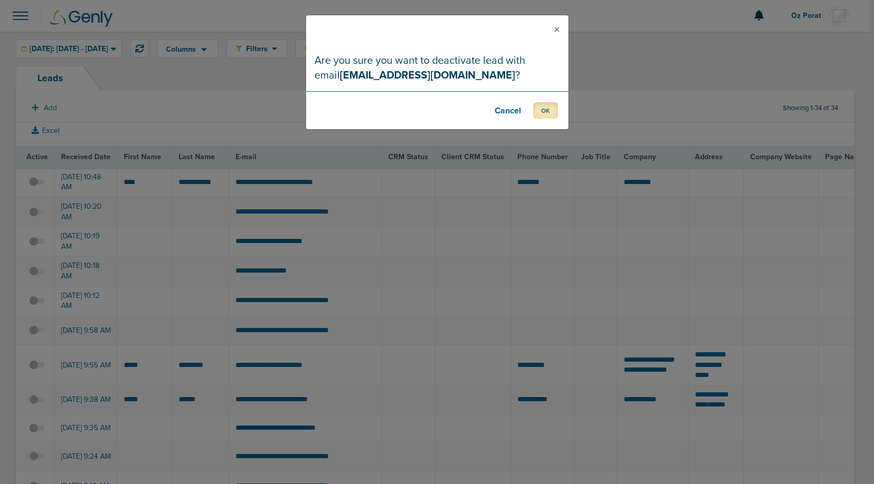
click at [552, 115] on button "OK" at bounding box center [545, 110] width 25 height 16
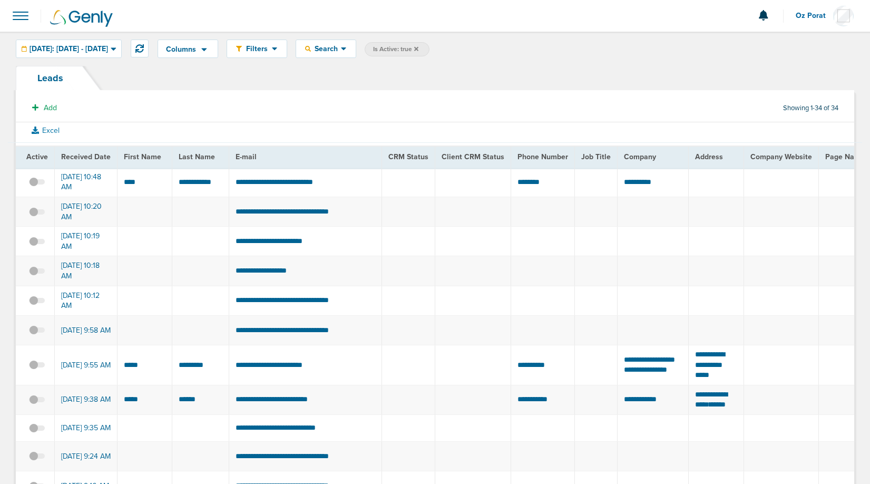
click at [21, 25] on span at bounding box center [20, 15] width 23 height 23
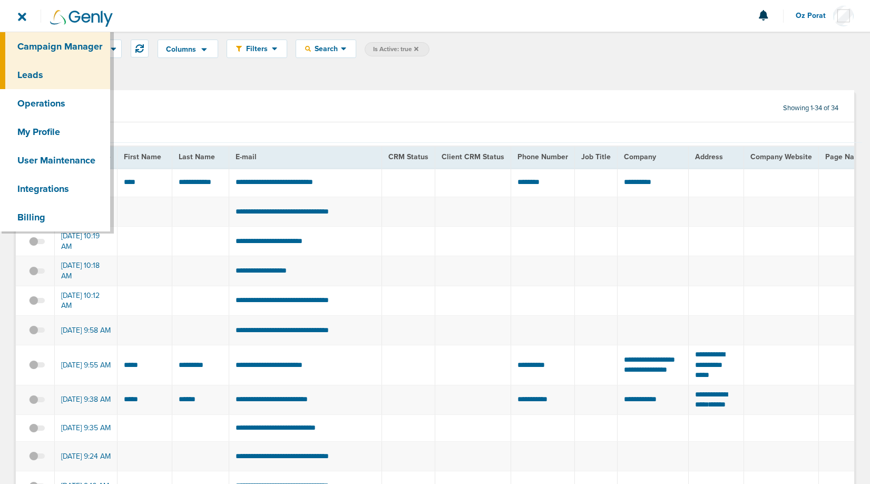
click at [33, 46] on link "Campaign Manager" at bounding box center [55, 46] width 110 height 28
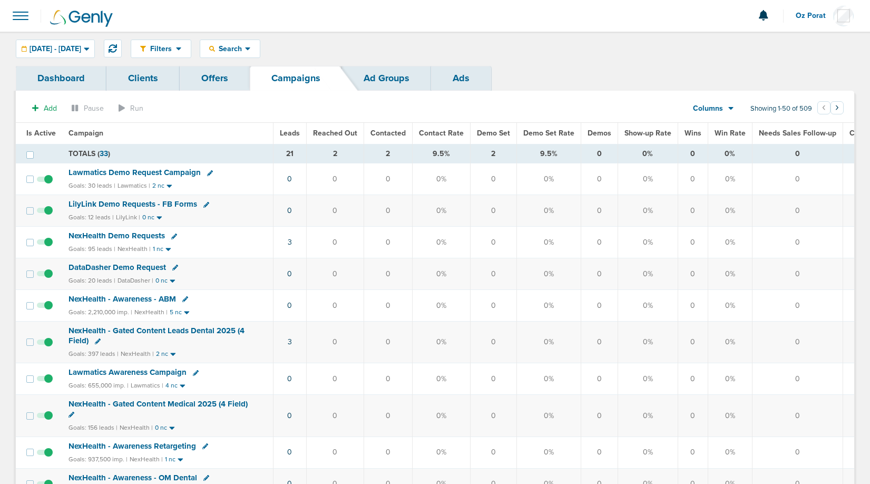
click at [717, 105] on span "Columns" at bounding box center [708, 108] width 30 height 11
click at [711, 121] on link "Media Stats" at bounding box center [737, 126] width 105 height 13
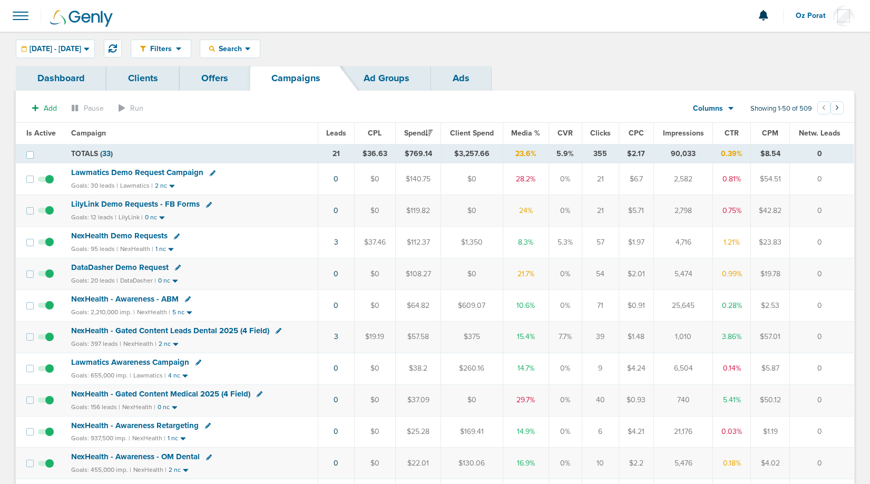
click at [330, 134] on span "Leads" at bounding box center [336, 133] width 20 height 9
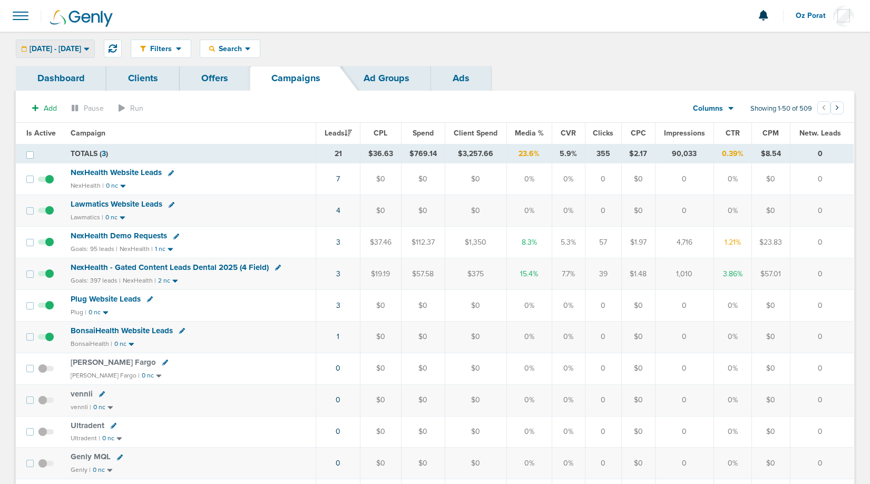
click at [82, 57] on div "[DATE] - [DATE]" at bounding box center [55, 48] width 78 height 17
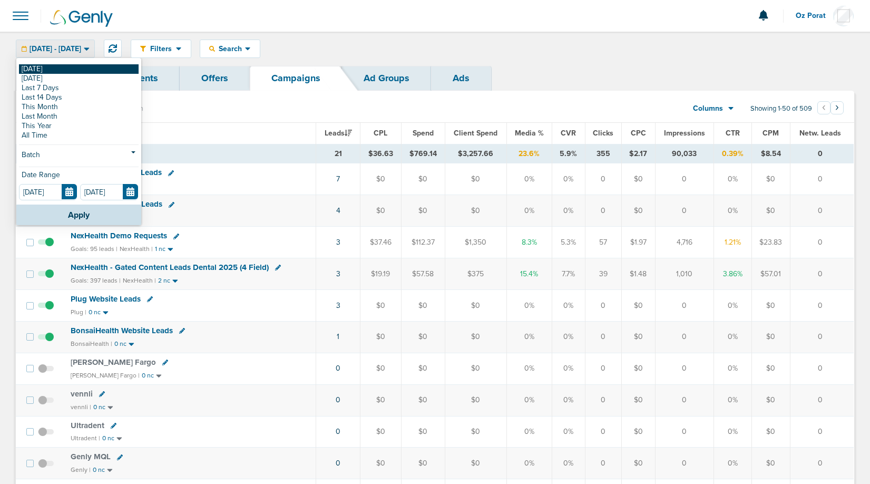
click at [53, 68] on link "[DATE]" at bounding box center [79, 68] width 120 height 9
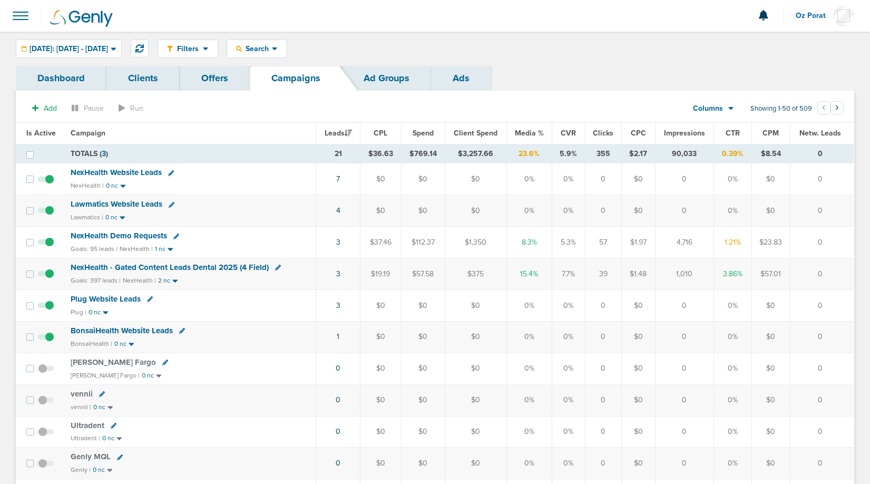
click at [153, 52] on div "Filters Active Only Settings Status Active Inactive Objectives MQL SQL Traffic …" at bounding box center [435, 49] width 870 height 34
click at [144, 52] on icon at bounding box center [139, 48] width 8 height 8
